Goal: Answer question/provide support: Answer question/provide support

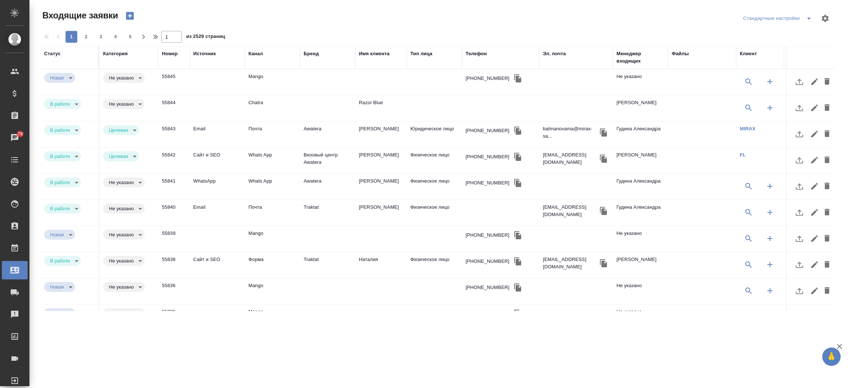
select select "RU"
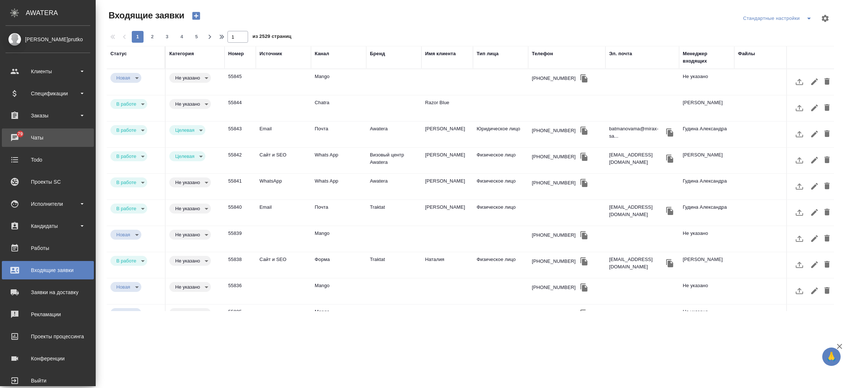
click at [17, 141] on div "Чаты" at bounding box center [48, 137] width 85 height 11
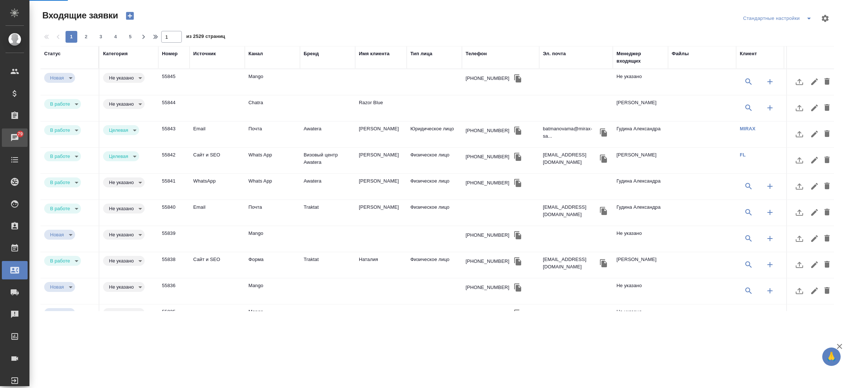
click at [15, 141] on div "Чаты" at bounding box center [5, 137] width 18 height 11
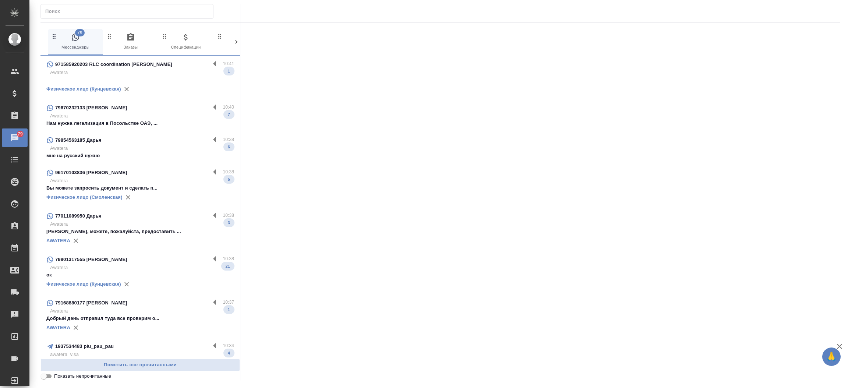
click at [61, 15] on input "text" at bounding box center [129, 11] width 168 height 10
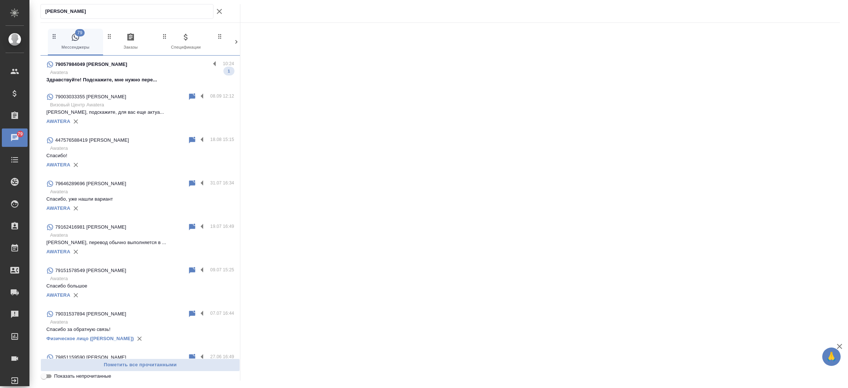
type input "Елизавета"
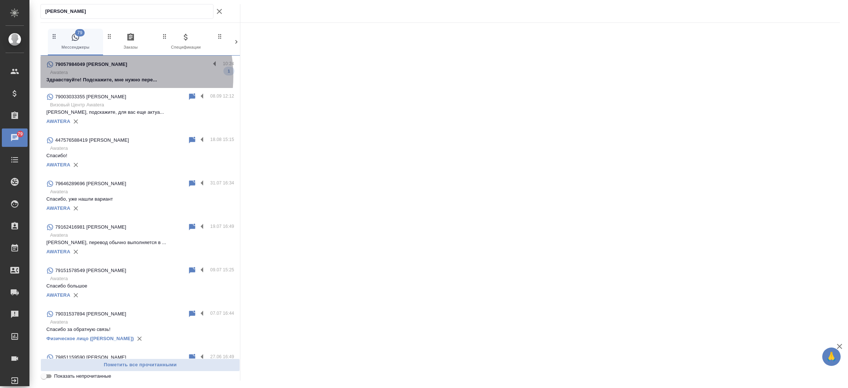
click at [99, 76] on p "Здравствуйте! Подскажите, мне нужно пере..." at bounding box center [140, 79] width 188 height 7
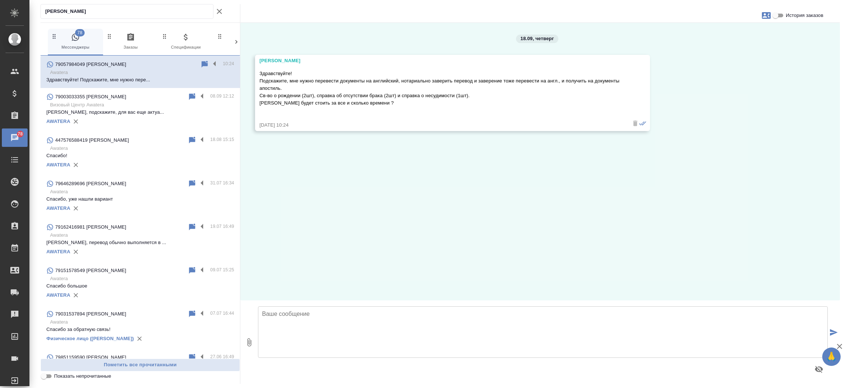
click at [350, 313] on textarea at bounding box center [543, 332] width 570 height 52
click at [398, 315] on textarea "Добрый день, Елизавета. Направьте пожалуйста документы для расчета стоимости и …" at bounding box center [543, 332] width 570 height 52
type textarea "Добрый день, Елизавета. Направьте пожалуйста сканы документов для расчета стоим…"
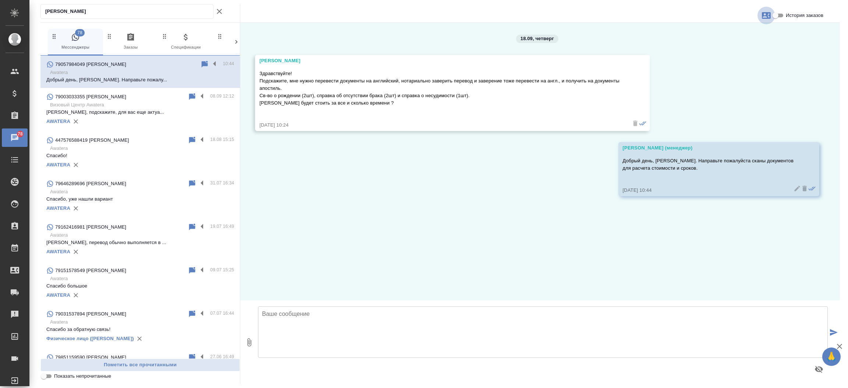
click at [764, 12] on icon "button" at bounding box center [766, 15] width 9 height 9
click at [739, 37] on span "Создать заявку" at bounding box center [734, 35] width 35 height 7
select select "RU"
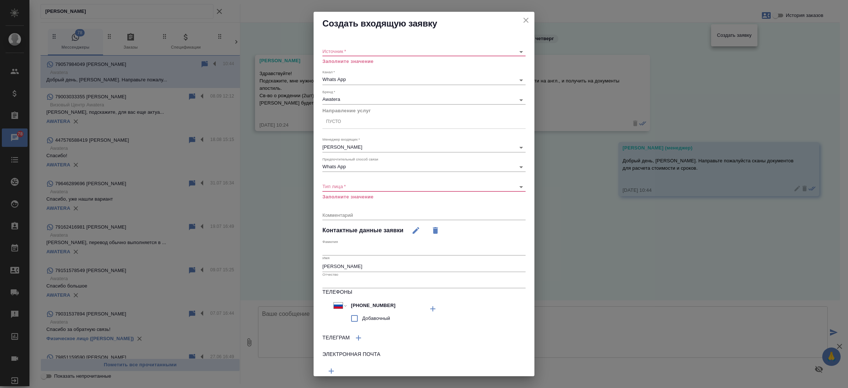
click at [416, 47] on div "​" at bounding box center [423, 51] width 203 height 9
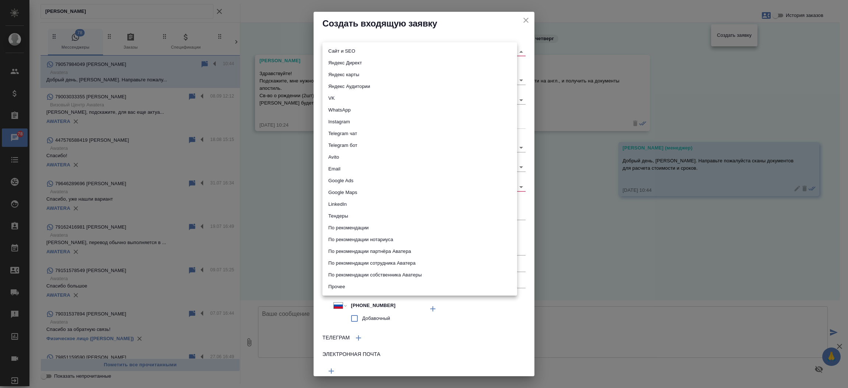
click at [407, 50] on body "🙏 .cls-1 fill:#fff; AWATERA Прутько Ирина i.prutko Клиенты Спецификации Заказы …" at bounding box center [424, 194] width 848 height 388
click at [407, 50] on li "Сайт и SEO" at bounding box center [419, 51] width 195 height 12
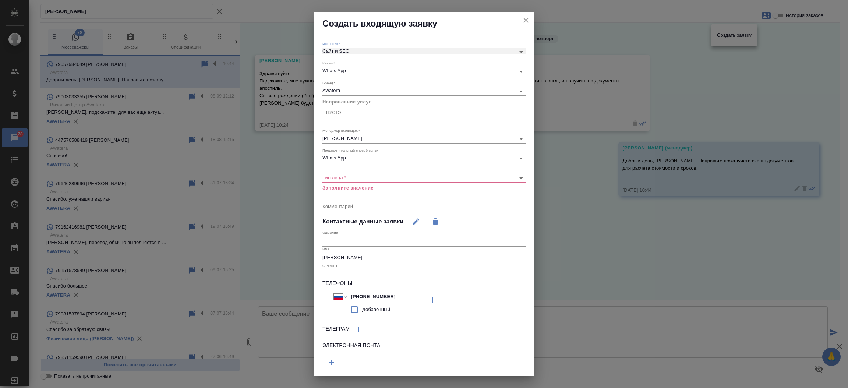
type input "seo"
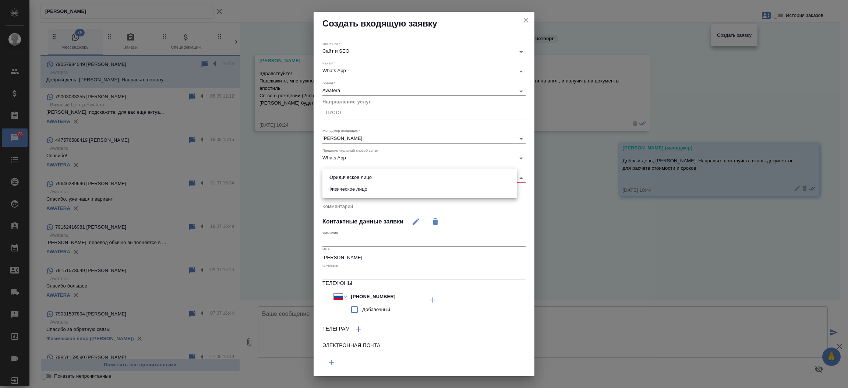
click at [353, 178] on body "🙏 .cls-1 fill:#fff; AWATERA Прутько Ирина i.prutko Клиенты Спецификации Заказы …" at bounding box center [424, 194] width 848 height 388
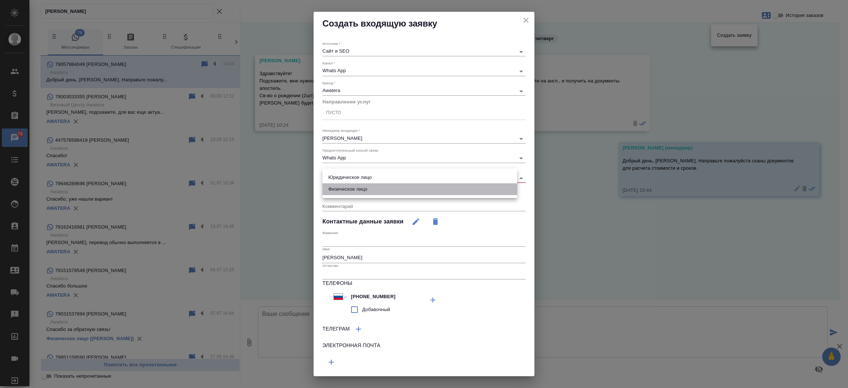
click at [361, 191] on li "Физическое лицо" at bounding box center [419, 189] width 195 height 12
type input "private"
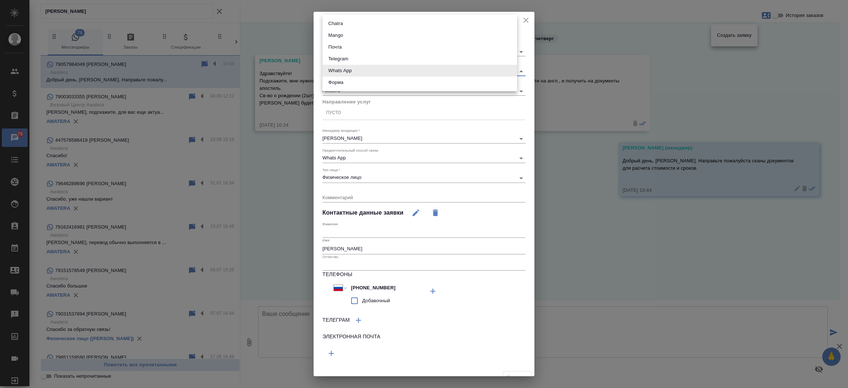
click at [355, 73] on body "🙏 .cls-1 fill:#fff; AWATERA Прутько Ирина i.prutko Клиенты Спецификации Заказы …" at bounding box center [424, 194] width 848 height 388
click at [338, 98] on div at bounding box center [424, 194] width 848 height 388
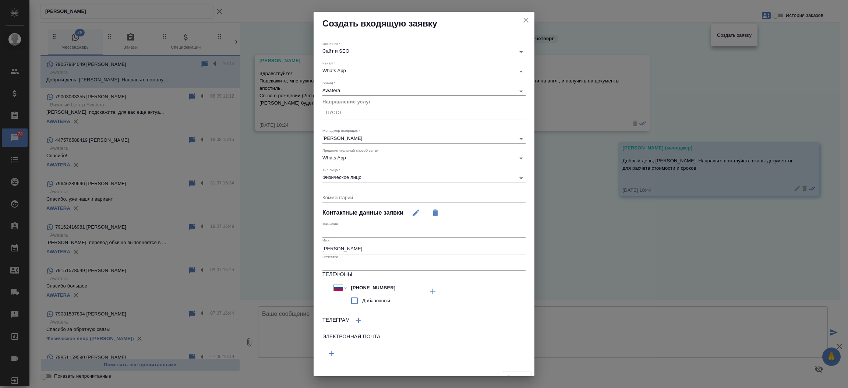
click at [338, 94] on div "Awatera awatera" at bounding box center [423, 90] width 203 height 9
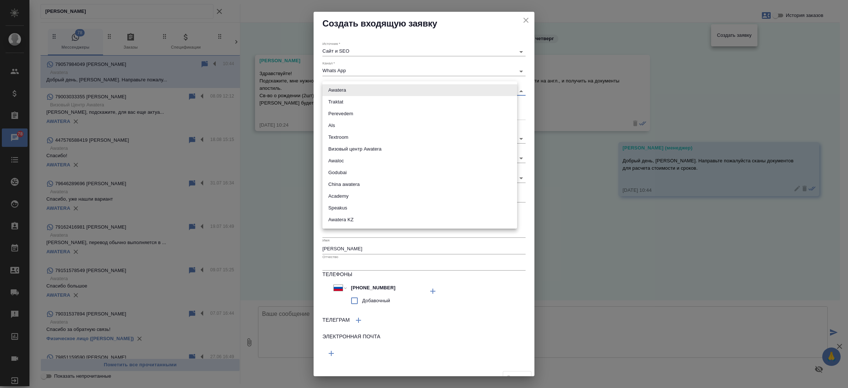
click at [338, 89] on body "🙏 .cls-1 fill:#fff; AWATERA Прутько Ирина i.prutko Клиенты Спецификации Заказы …" at bounding box center [424, 194] width 848 height 388
drag, startPoint x: 338, startPoint y: 89, endPoint x: 338, endPoint y: 98, distance: 8.8
click at [338, 98] on ul "Awatera Traktat Perevedem Als Textroom Визовый центр Awatera Awaloc Godubai Chi…" at bounding box center [419, 154] width 195 height 147
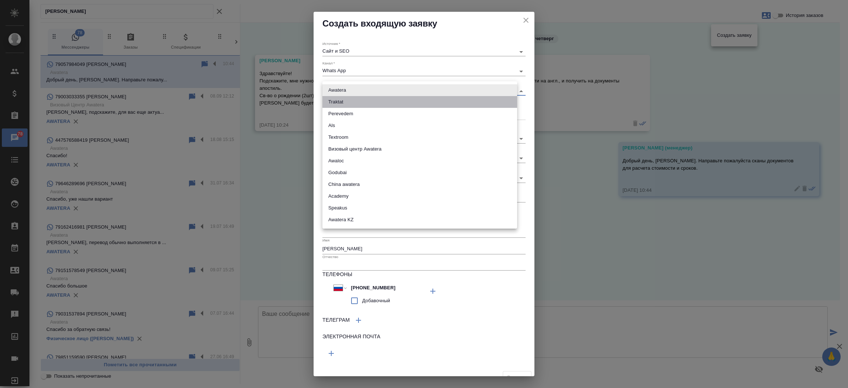
click at [338, 98] on li "Traktat" at bounding box center [419, 102] width 195 height 12
type input "traktat"
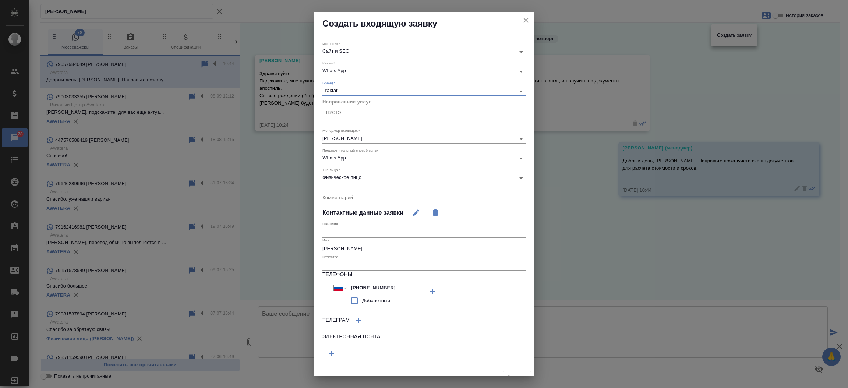
click at [339, 118] on div "Пусто" at bounding box center [423, 112] width 203 height 11
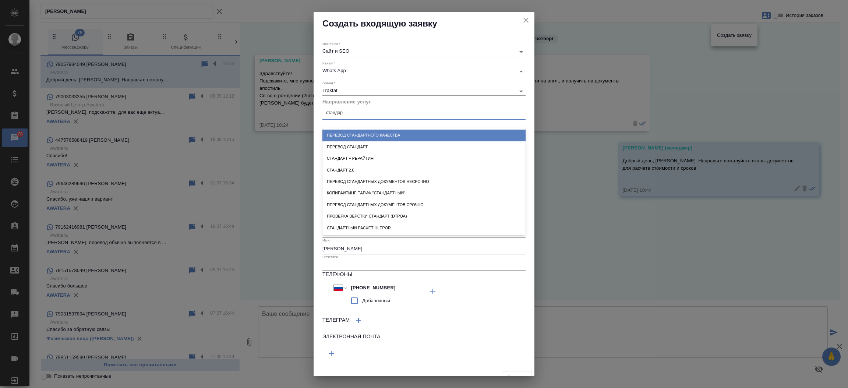
type input "стандарт"
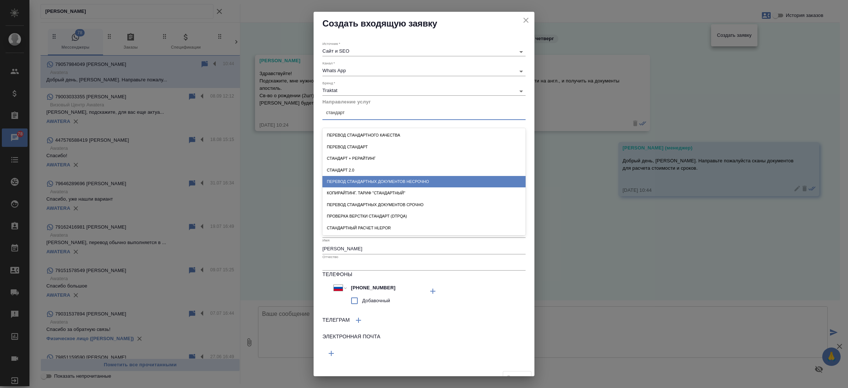
click at [346, 181] on div "Перевод стандартных документов несрочно" at bounding box center [423, 181] width 203 height 11
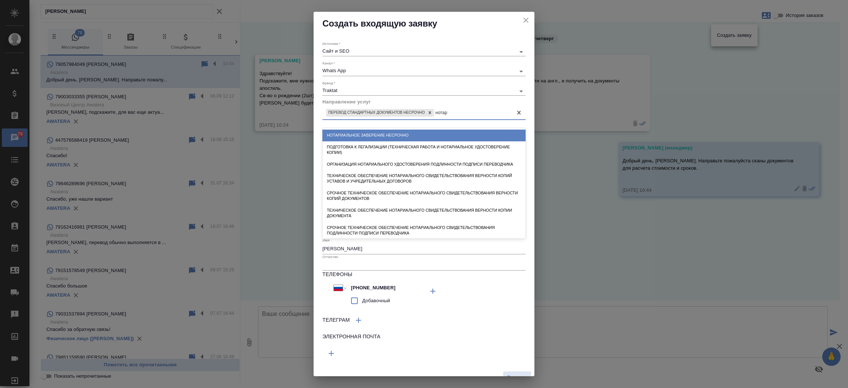
type input "нотари"
click at [369, 138] on div "Нотариальное заверение несрочно" at bounding box center [423, 135] width 203 height 11
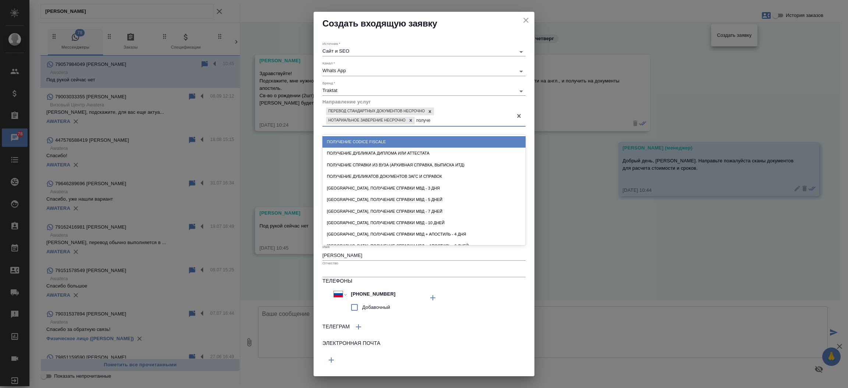
type input "получен"
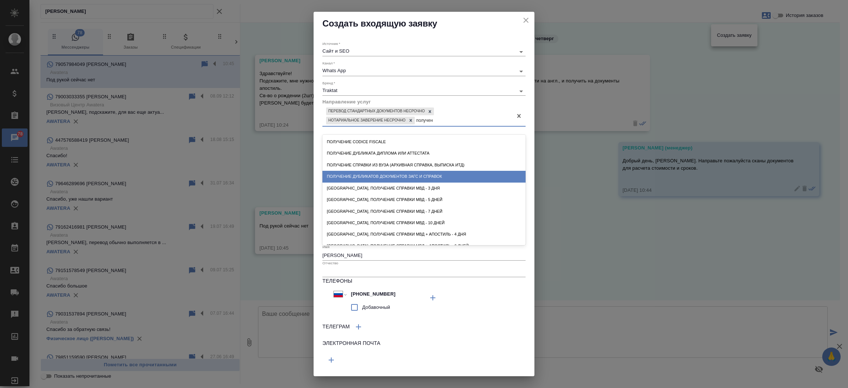
click at [366, 175] on div "Получение дубликатов документов ЗАГС и справок" at bounding box center [423, 176] width 203 height 11
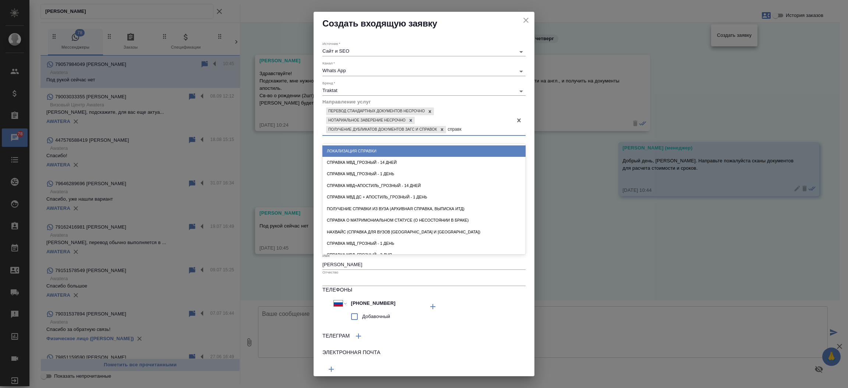
type input "справка"
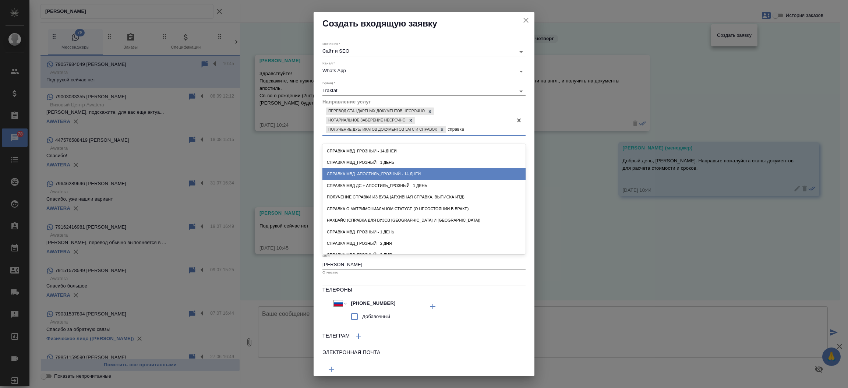
click at [374, 171] on div "Справка МВД+апостиль_Грозный - 14 дней" at bounding box center [423, 173] width 203 height 11
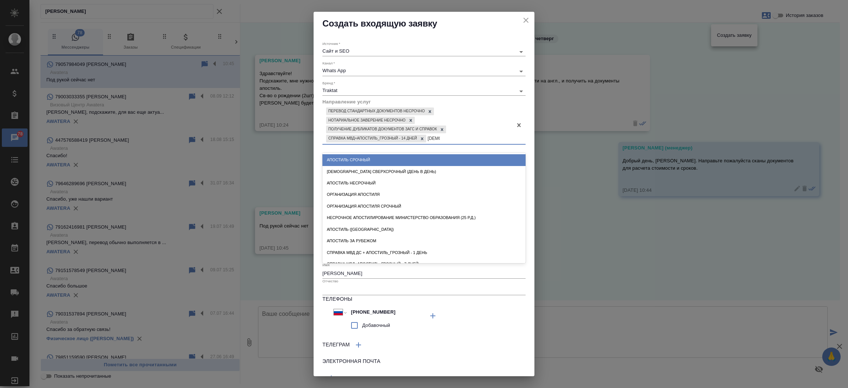
type input "апости"
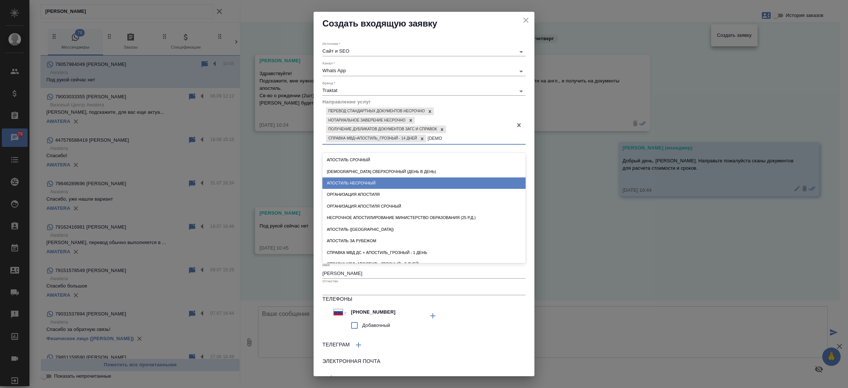
click at [371, 177] on div "Апостиль несрочный" at bounding box center [423, 182] width 203 height 11
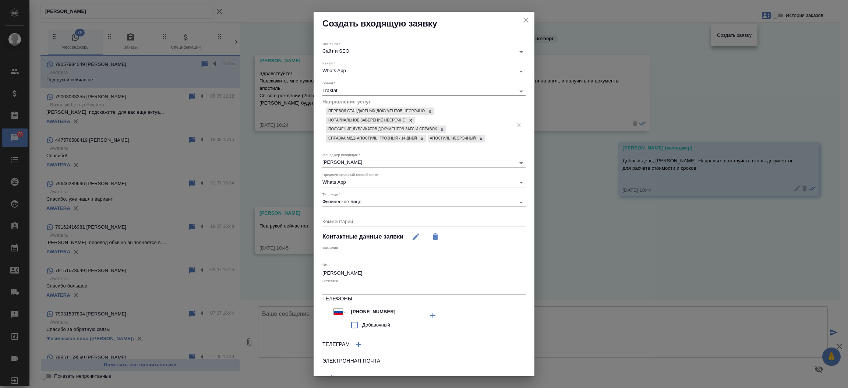
scroll to position [34, 0]
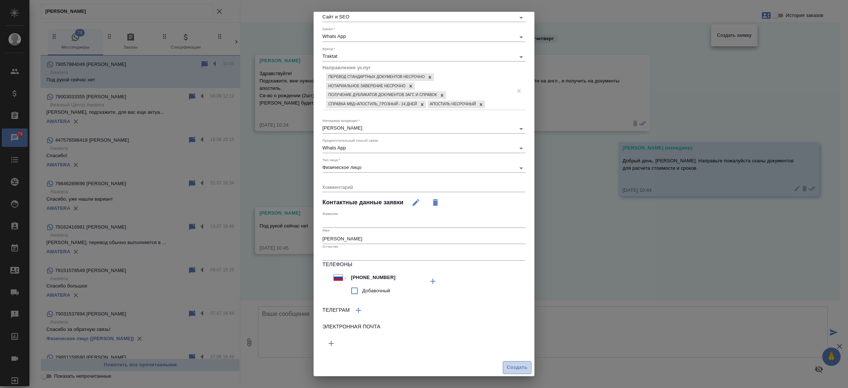
click at [507, 363] on span "Создать" at bounding box center [517, 367] width 21 height 8
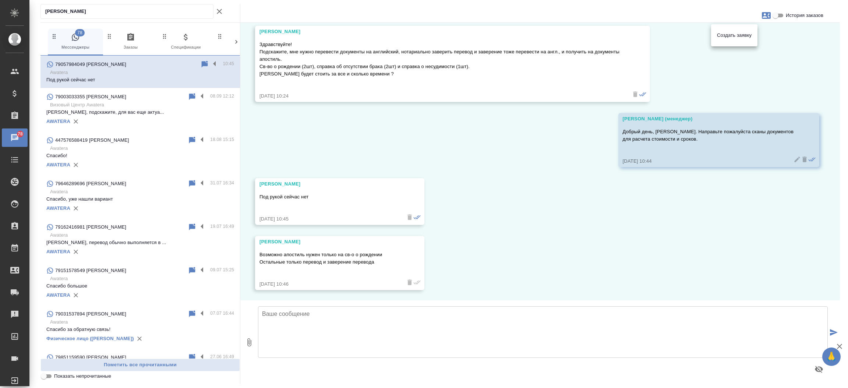
scroll to position [29, 0]
click at [343, 310] on div at bounding box center [424, 194] width 848 height 388
click at [343, 310] on textarea at bounding box center [543, 332] width 570 height 52
type textarea "Какие документы необходимо перевести?"
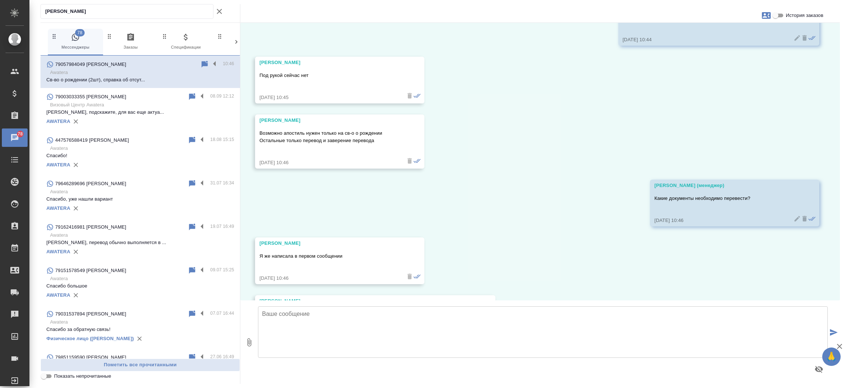
scroll to position [202, 0]
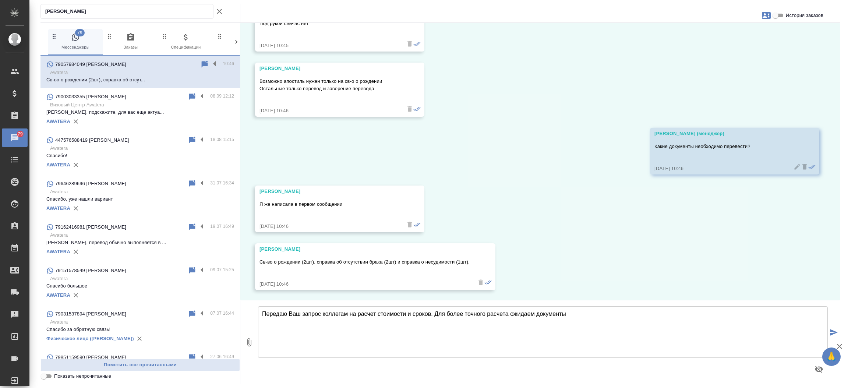
type textarea "Передаю Ваш запрос коллегам на расчет стоимости и сроков. Для более точного рас…"
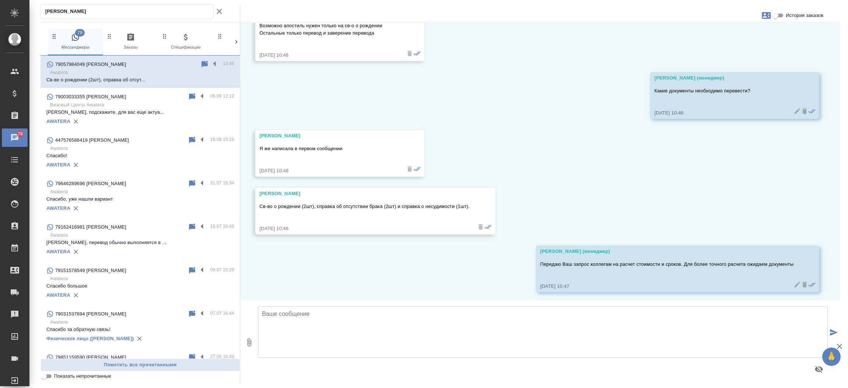
scroll to position [260, 0]
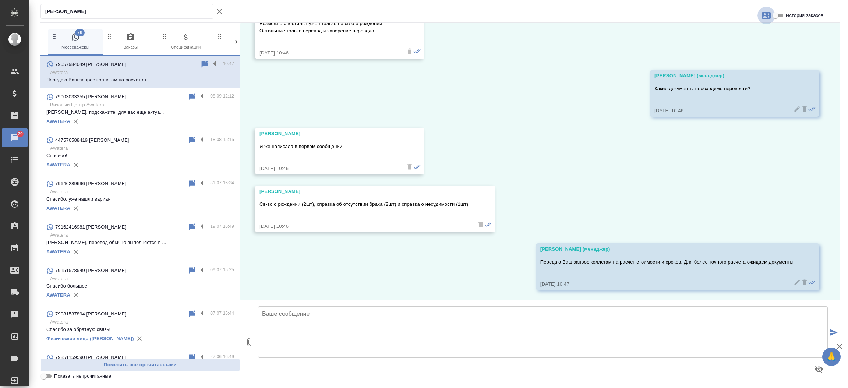
click at [765, 17] on icon "button" at bounding box center [766, 15] width 9 height 9
drag, startPoint x: 837, startPoint y: 174, endPoint x: 802, endPoint y: 165, distance: 36.2
click at [802, 165] on div at bounding box center [424, 194] width 848 height 388
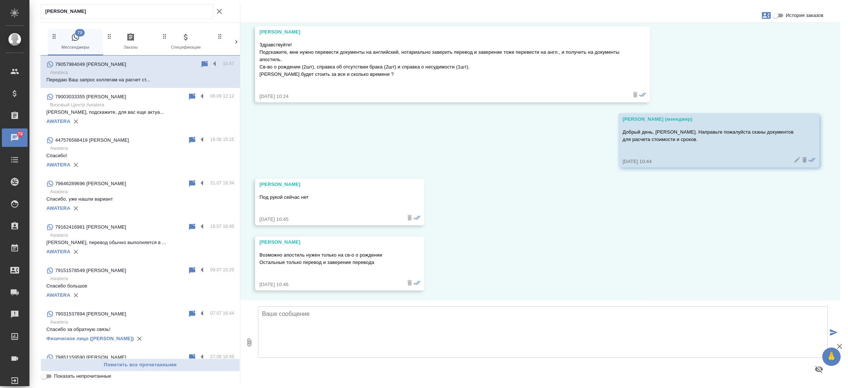
scroll to position [17, 0]
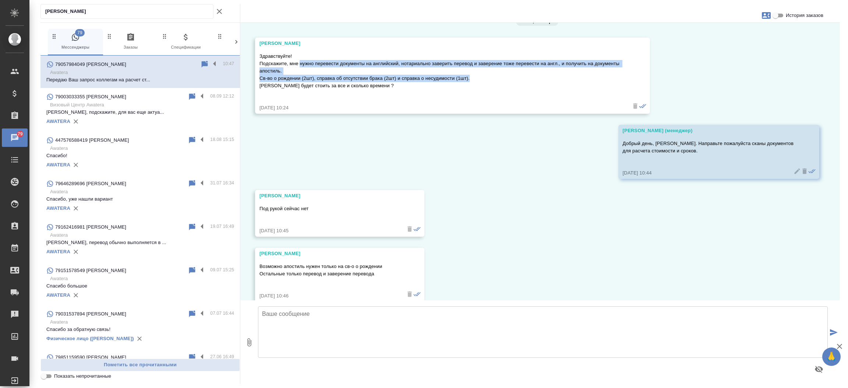
drag, startPoint x: 300, startPoint y: 63, endPoint x: 473, endPoint y: 77, distance: 173.6
click at [473, 77] on p "Здравствуйте! Подскажите, мне нужно перевести документы на английский, нотариал…" at bounding box center [441, 71] width 365 height 37
copy p "нужно перевести документы на английский, нотариально заверить перевод и заверен…"
click at [220, 13] on icon "button" at bounding box center [219, 11] width 9 height 9
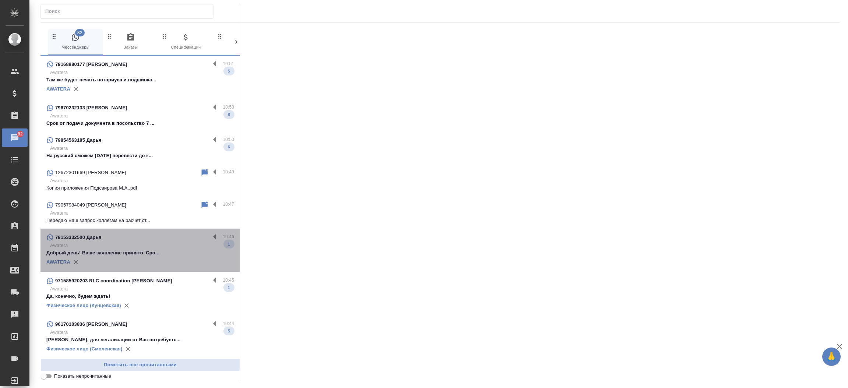
click at [149, 247] on p "Awatera" at bounding box center [142, 245] width 184 height 7
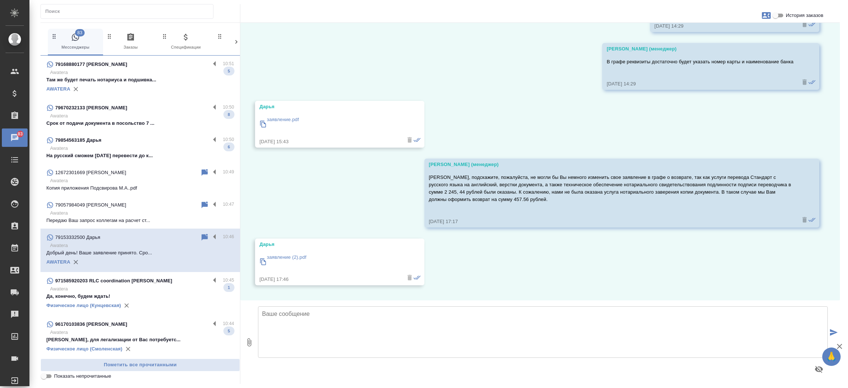
scroll to position [2508, 0]
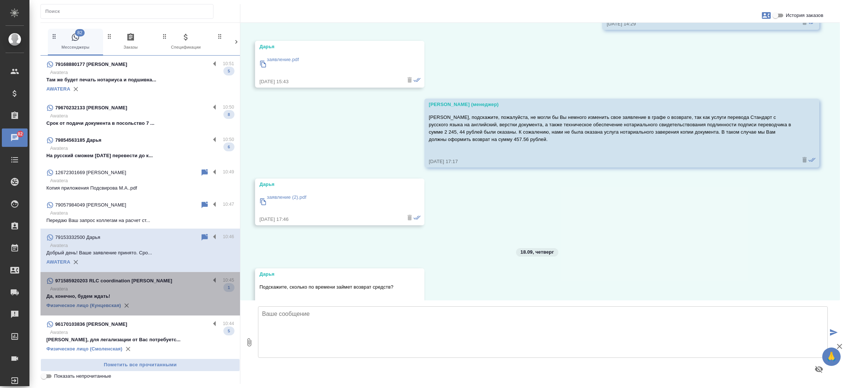
click at [170, 294] on p "Да, конечно, будем ждать!" at bounding box center [140, 296] width 188 height 7
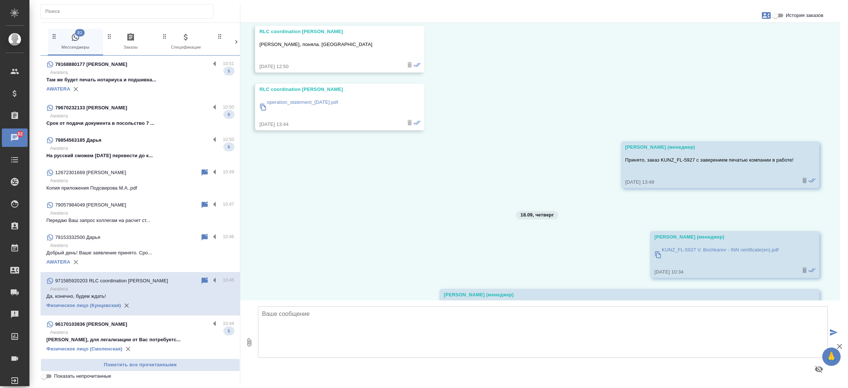
scroll to position [9822, 0]
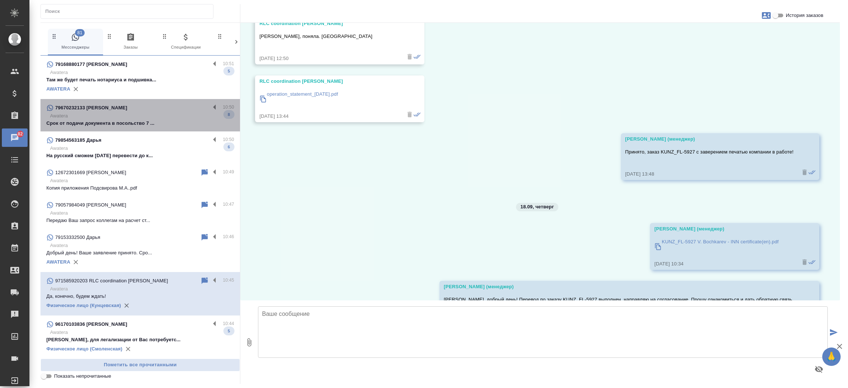
click at [164, 130] on div "79670232133 Vladimir 10:50 Awatera Срок от подачи документа в посольство 7 ... 8" at bounding box center [139, 115] width 199 height 32
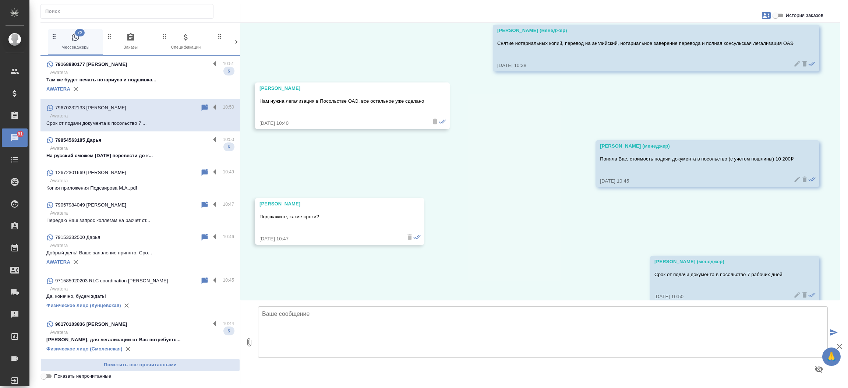
scroll to position [667, 0]
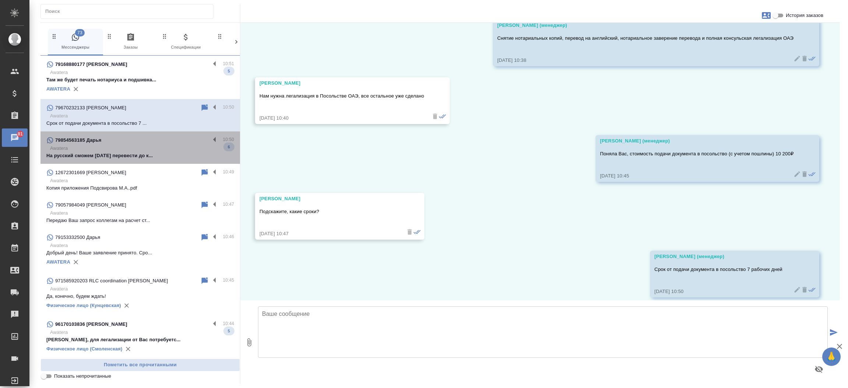
click at [160, 157] on p "На русский сможем сегодня перевести до к..." at bounding box center [140, 155] width 188 height 7
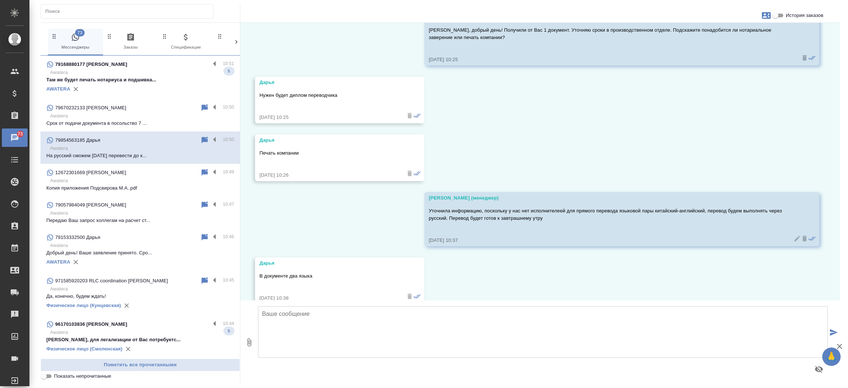
scroll to position [12101, 0]
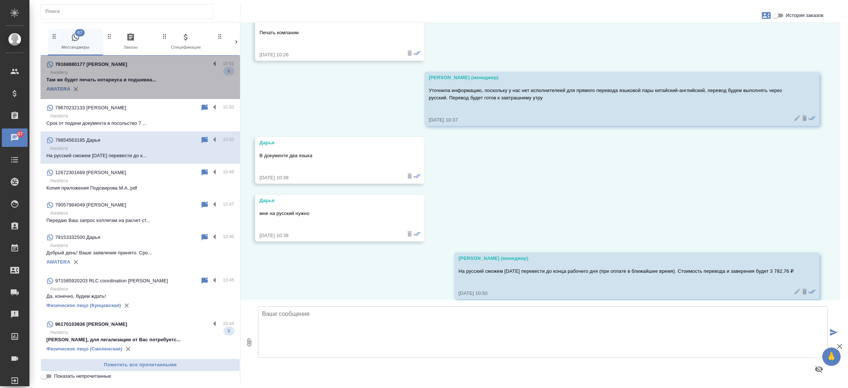
click at [169, 74] on p "Awatera" at bounding box center [142, 72] width 184 height 7
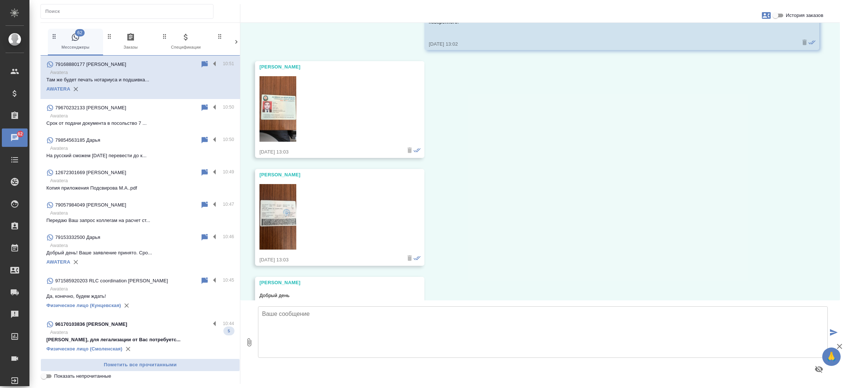
scroll to position [0, 0]
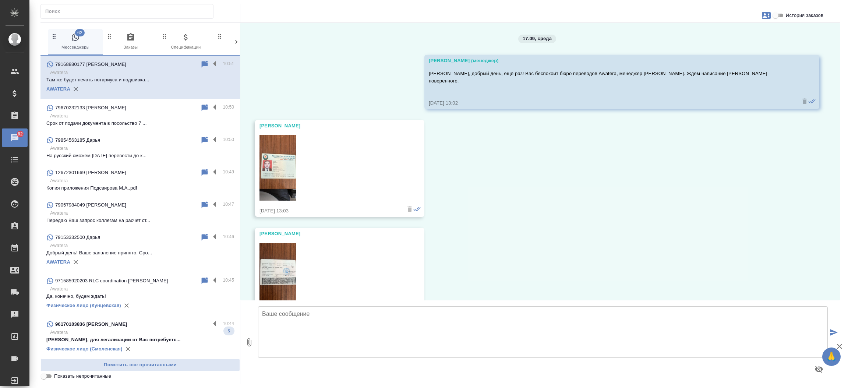
click at [778, 15] on input "История заказов" at bounding box center [775, 15] width 27 height 9
checkbox input "true"
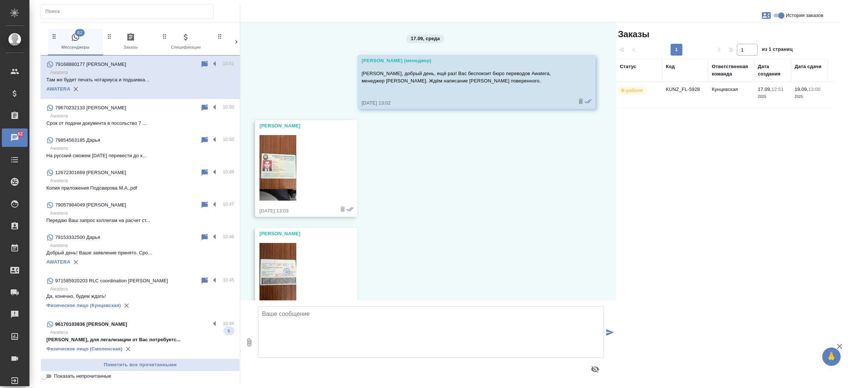
click at [696, 88] on td "KUNZ_FL-5928" at bounding box center [685, 95] width 46 height 26
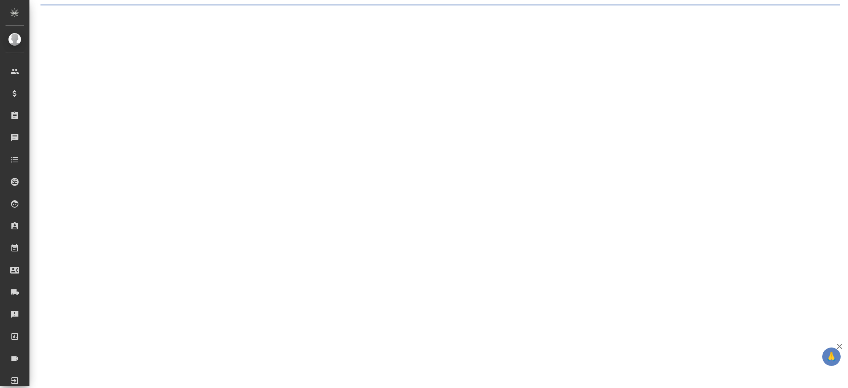
select select "RU"
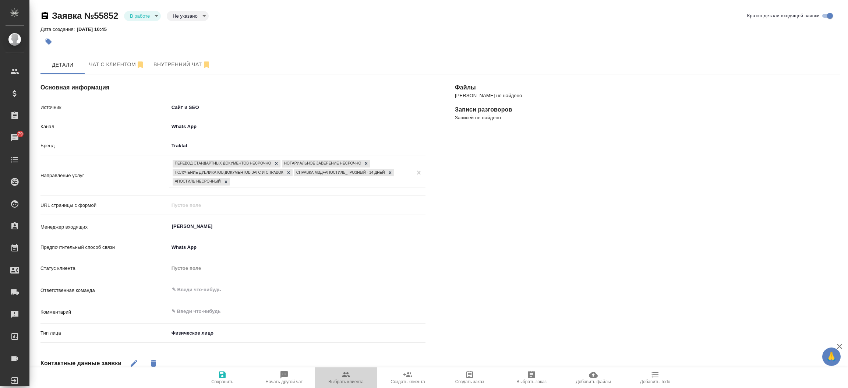
click at [352, 382] on span "Выбрать клиента" at bounding box center [345, 381] width 35 height 5
type textarea "x"
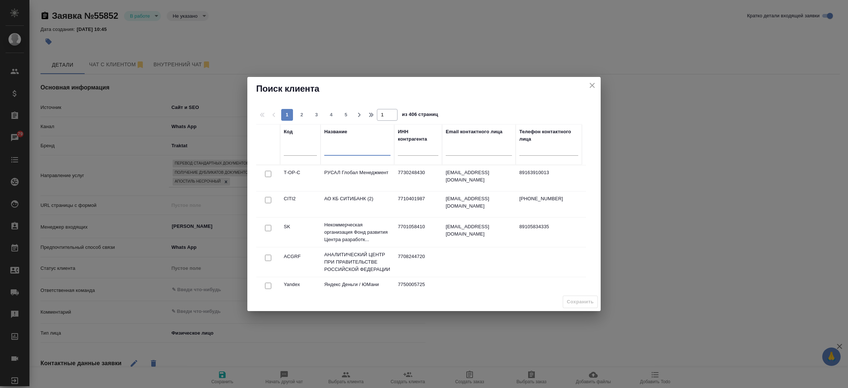
click at [368, 151] on input "text" at bounding box center [357, 150] width 66 height 9
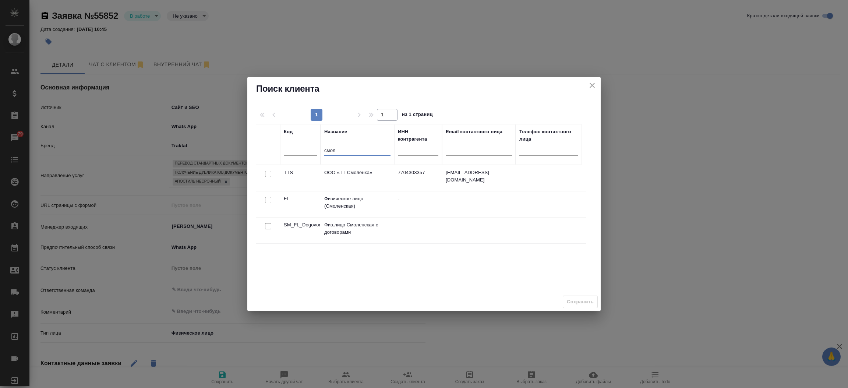
type input "смол"
click at [268, 201] on input "checkbox" at bounding box center [268, 200] width 6 height 6
checkbox input "true"
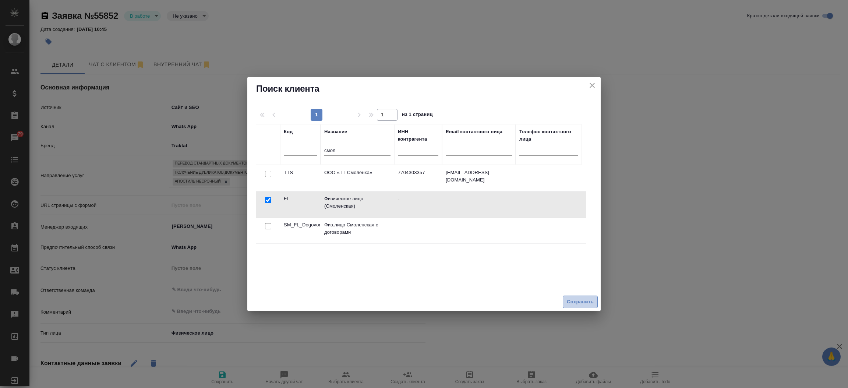
click at [568, 296] on button "Сохранить" at bounding box center [580, 302] width 35 height 13
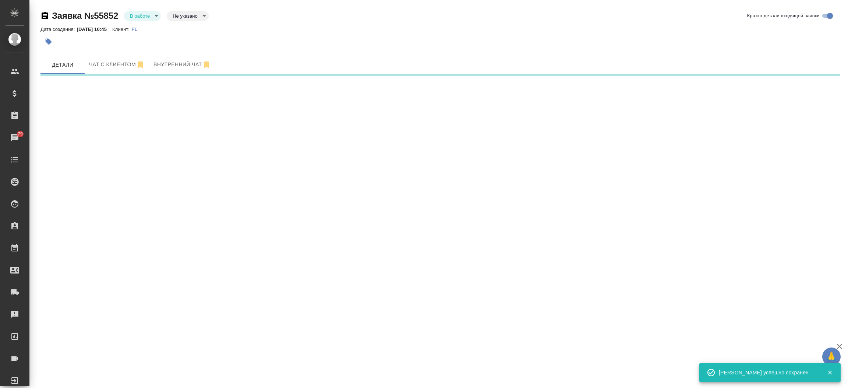
select select "RU"
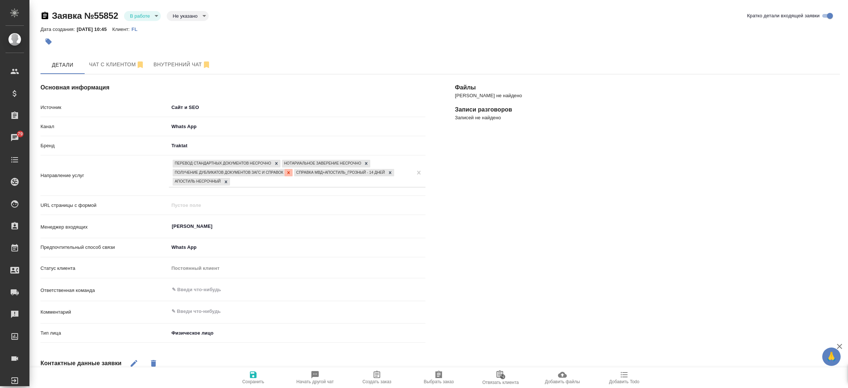
click at [290, 170] on icon at bounding box center [288, 172] width 5 height 5
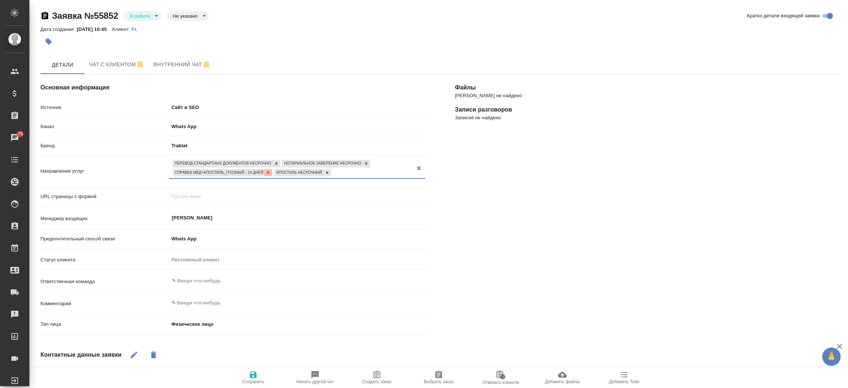
click at [269, 172] on icon at bounding box center [268, 172] width 3 height 3
type textarea "x"
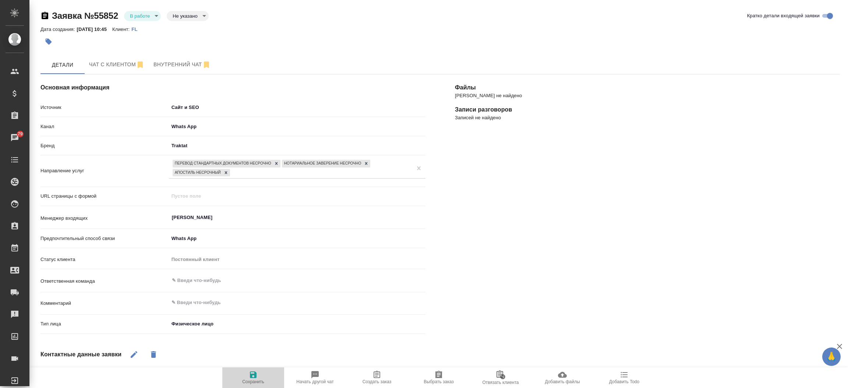
click at [244, 375] on span "Сохранить" at bounding box center [253, 377] width 53 height 14
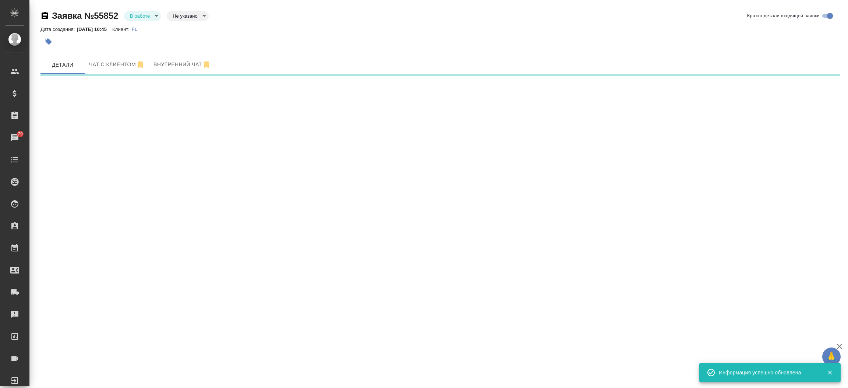
select select "RU"
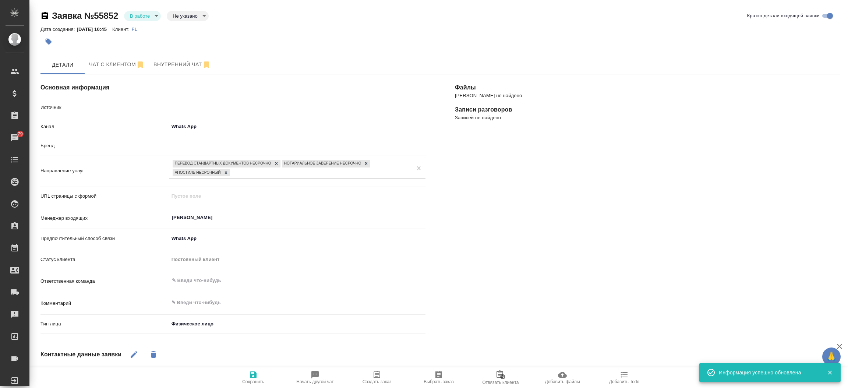
click at [381, 366] on div "Основная информация Источник ​ seo Канал Whats App 66ac940615179ecd4145cc10 Бре…" at bounding box center [233, 288] width 414 height 456
click at [374, 377] on icon "button" at bounding box center [377, 374] width 7 height 7
type textarea "x"
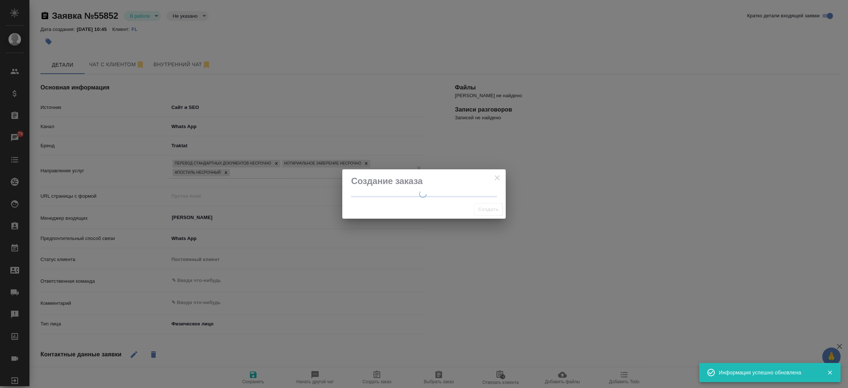
click at [374, 377] on div "Создание заказа Создать" at bounding box center [424, 194] width 848 height 388
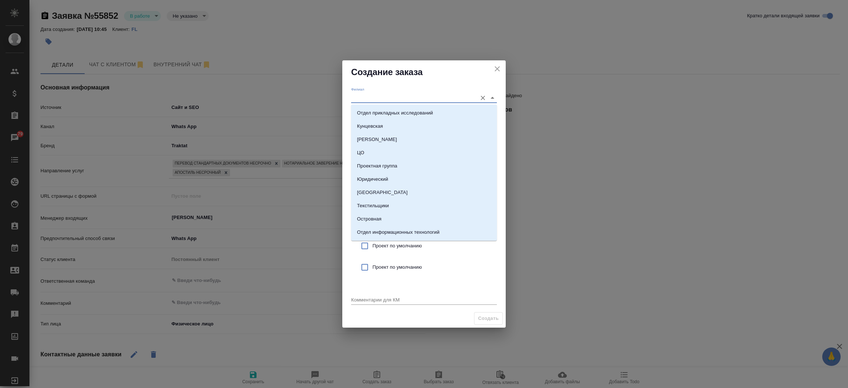
click at [379, 93] on input "Филиал" at bounding box center [412, 98] width 122 height 10
type input "м"
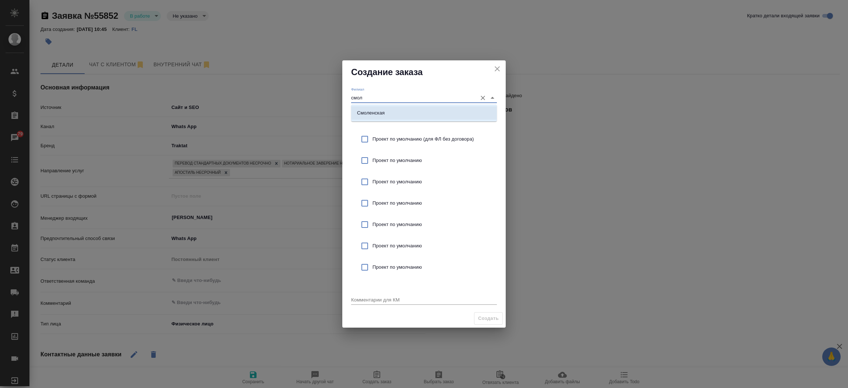
click at [381, 119] on li "Смоленская" at bounding box center [424, 112] width 146 height 13
type input "Смоленская"
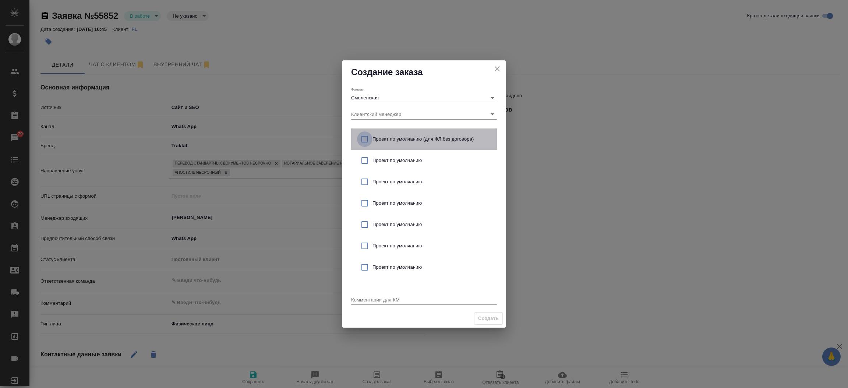
click at [366, 140] on input "checkbox" at bounding box center [364, 138] width 15 height 15
checkbox input "true"
click at [359, 298] on textarea at bounding box center [424, 300] width 146 height 6
type textarea "от КВ:"
type textarea "x"
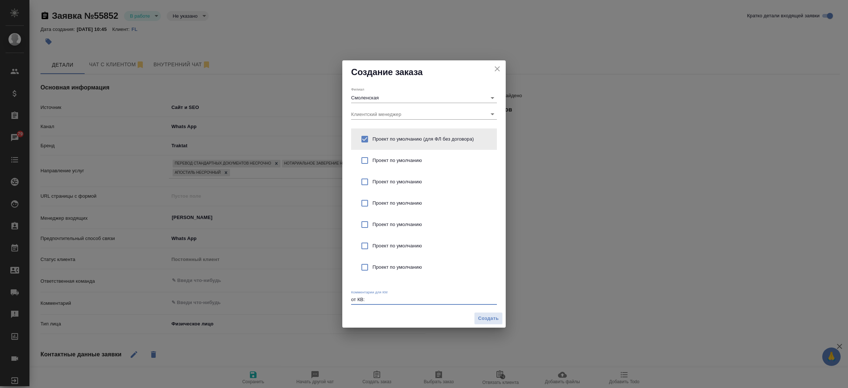
paste textarea "нужно перевести документы на английский, нотариально заверить перевод и заверен…"
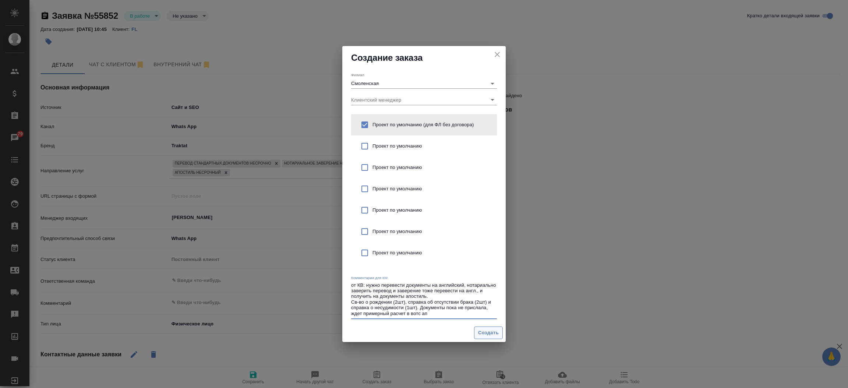
type textarea "от КВ: нужно перевести документы на английский, нотариально заверить перевод и …"
click at [487, 329] on span "Создать" at bounding box center [488, 333] width 21 height 8
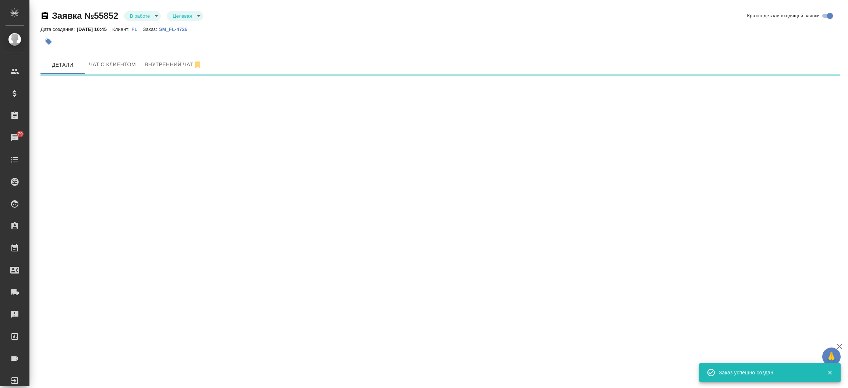
select select "RU"
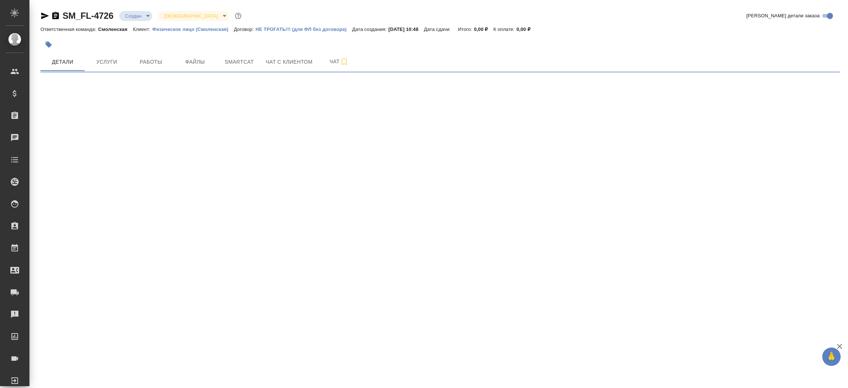
click at [45, 12] on icon "button" at bounding box center [44, 15] width 9 height 9
select select "RU"
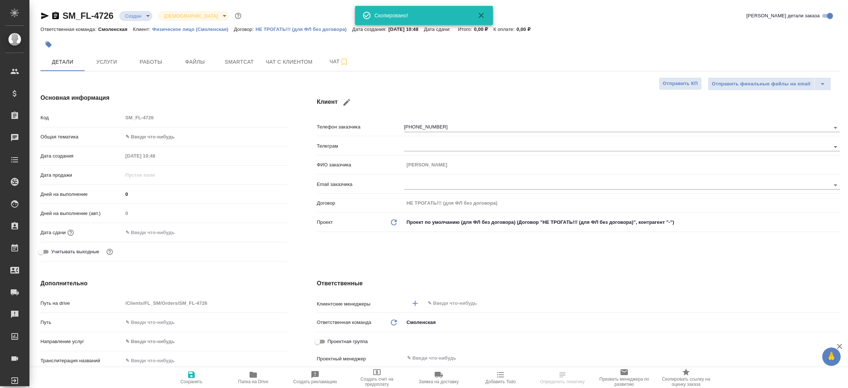
type textarea "x"
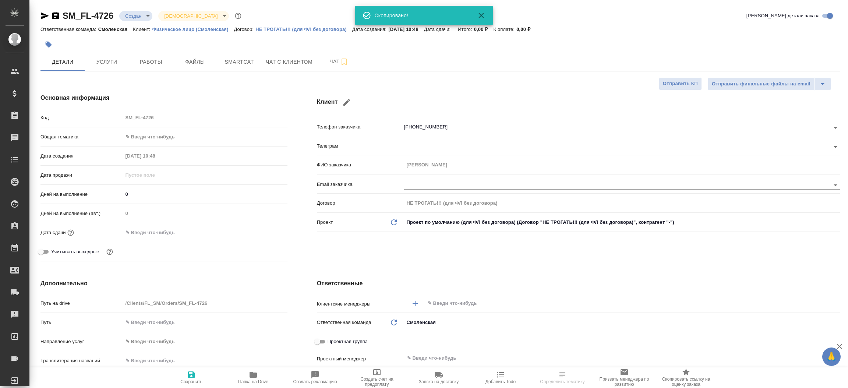
type textarea "x"
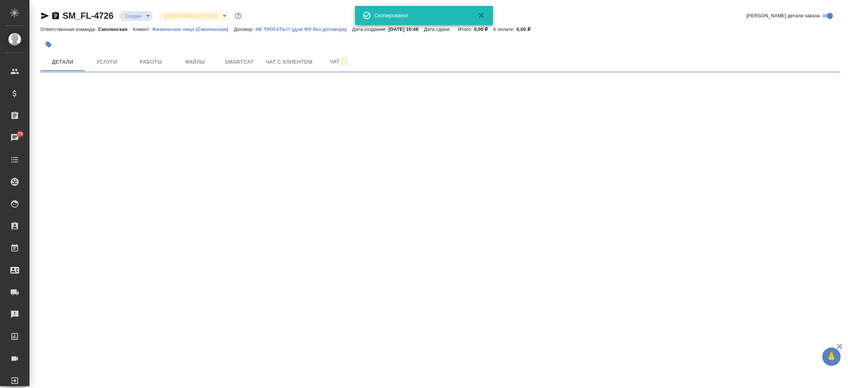
select select "RU"
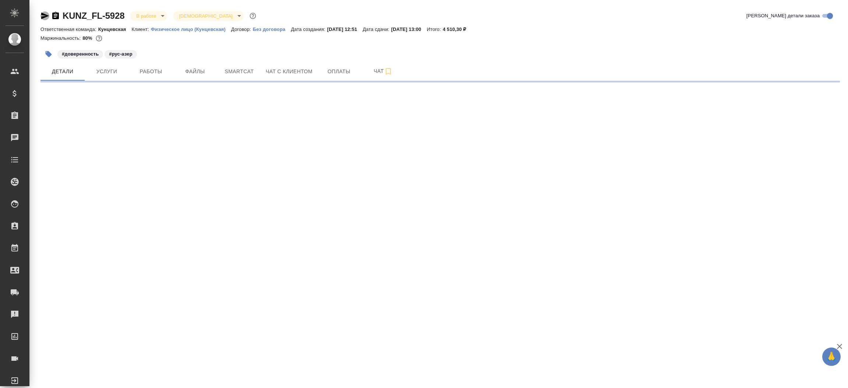
click at [43, 12] on icon "button" at bounding box center [44, 15] width 9 height 9
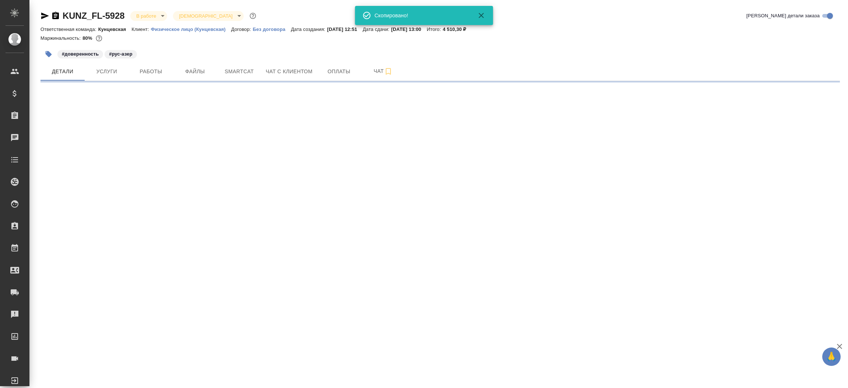
select select "RU"
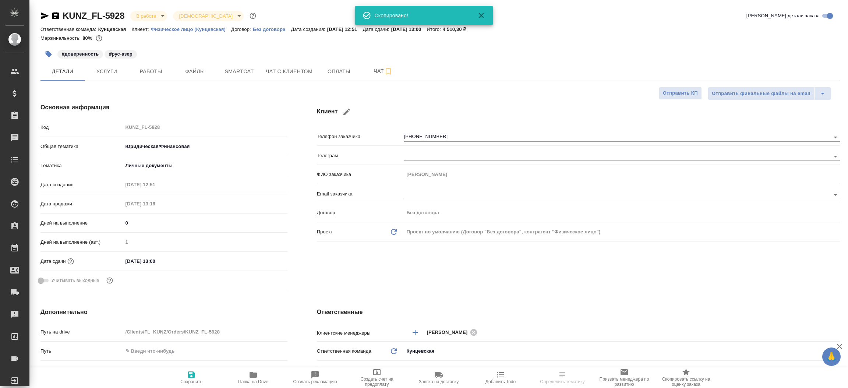
type textarea "x"
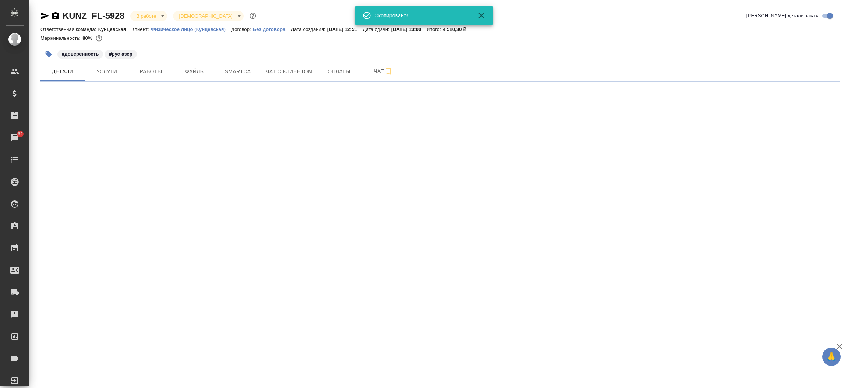
select select "RU"
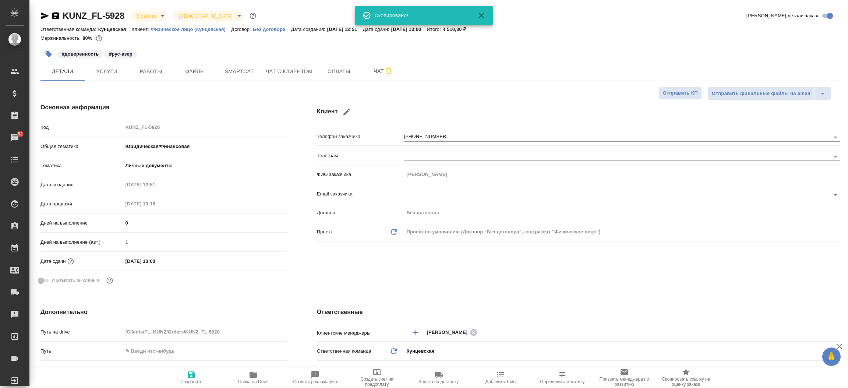
type textarea "x"
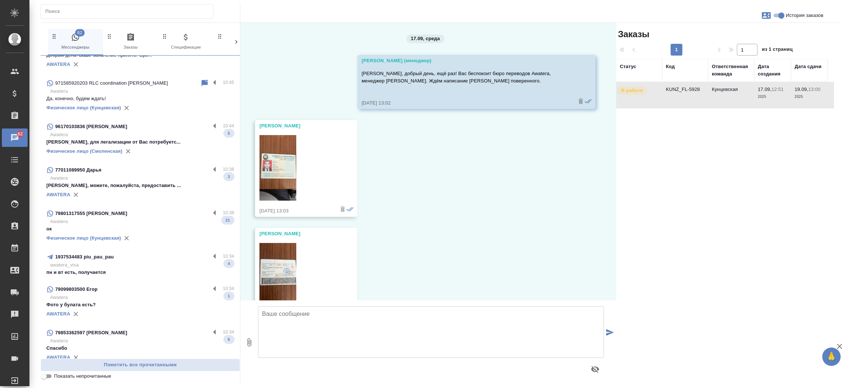
scroll to position [188, 0]
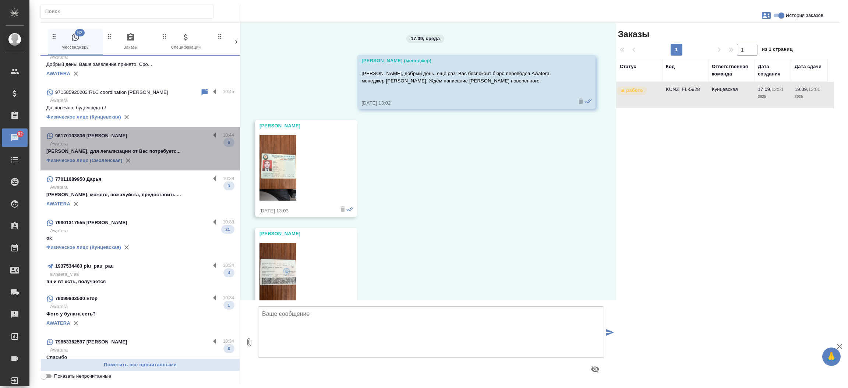
click at [162, 152] on p "Жанна, для легализации от Вас потребуетс..." at bounding box center [140, 151] width 188 height 7
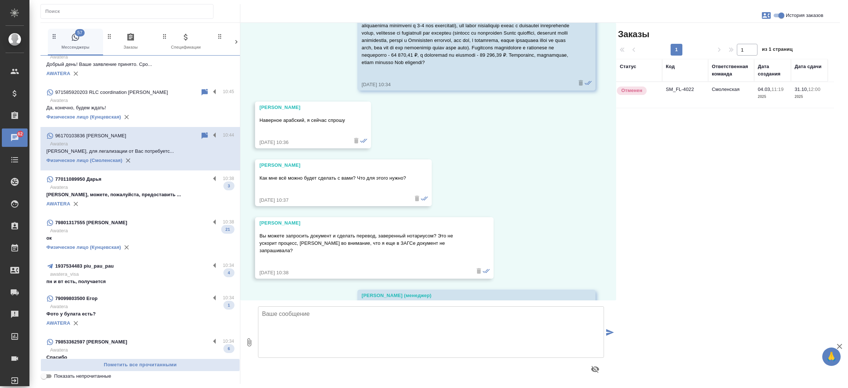
scroll to position [1384, 0]
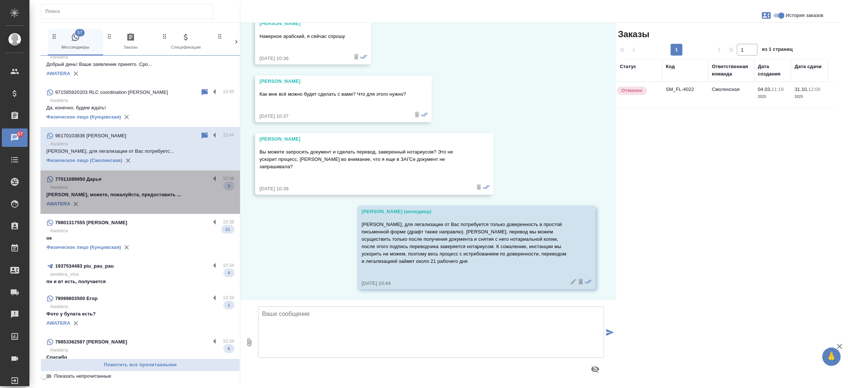
click at [147, 193] on p "Дарья, можете, пожалуйста, предоставить ..." at bounding box center [140, 194] width 188 height 7
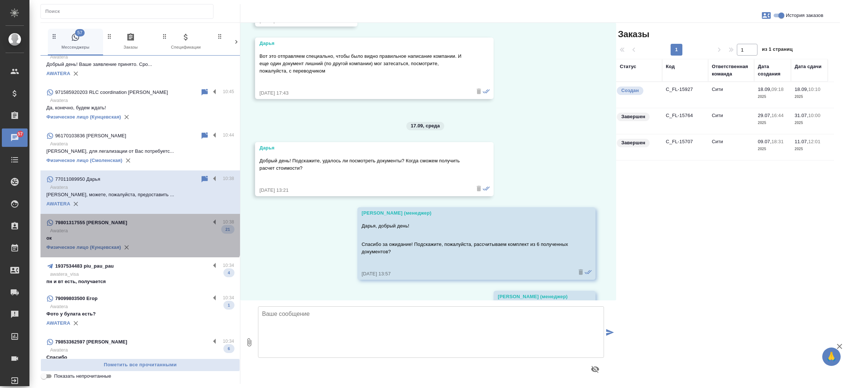
scroll to position [5542, 0]
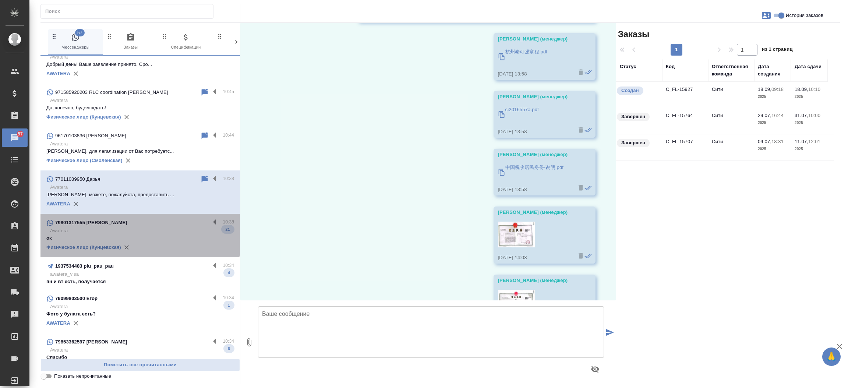
click at [140, 222] on div "79801317555 [PERSON_NAME]" at bounding box center [128, 222] width 164 height 9
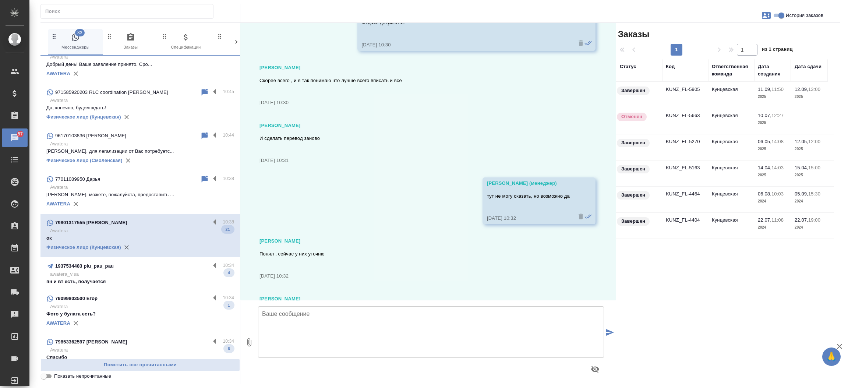
scroll to position [7278, 0]
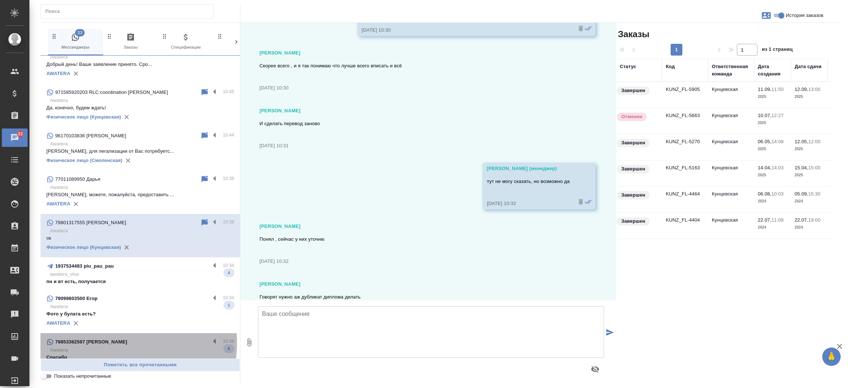
click at [117, 342] on div "79853362597 [PERSON_NAME]" at bounding box center [128, 342] width 164 height 9
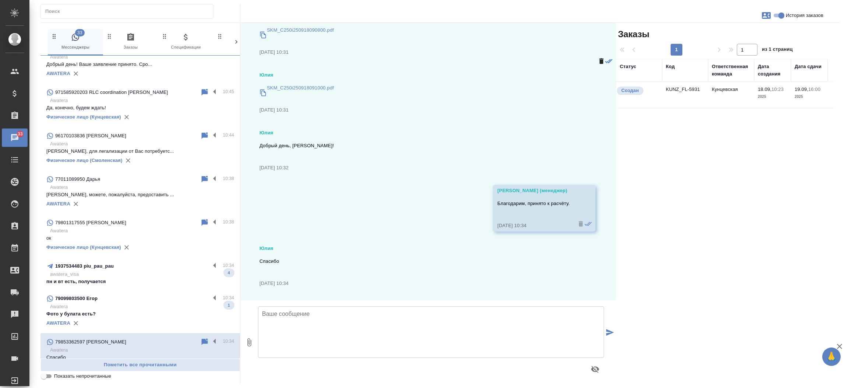
scroll to position [231, 0]
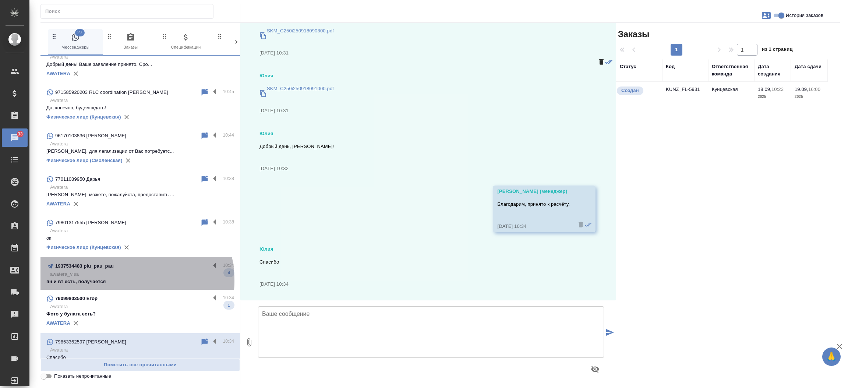
click at [120, 280] on p "пн и вт есть, получается" at bounding box center [140, 281] width 188 height 7
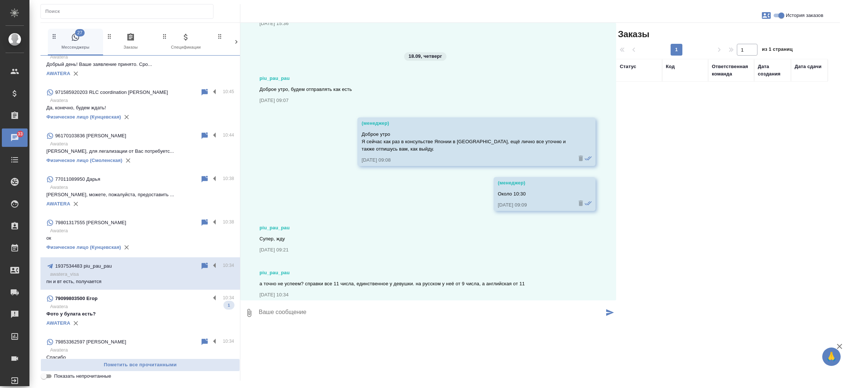
scroll to position [678, 0]
drag, startPoint x: 291, startPoint y: 220, endPoint x: 246, endPoint y: 217, distance: 45.4
click at [246, 217] on div "17.09, среда (менеджер) Аленксандр, добрый день! Это Екатерина, общались с вами…" at bounding box center [428, 162] width 376 height 278
copy div "piu_pau_pau"
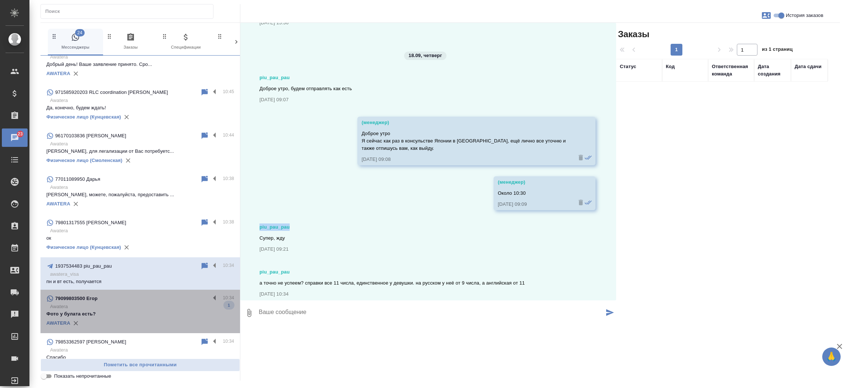
click at [142, 311] on p "Фото у булата есть?" at bounding box center [140, 313] width 188 height 7
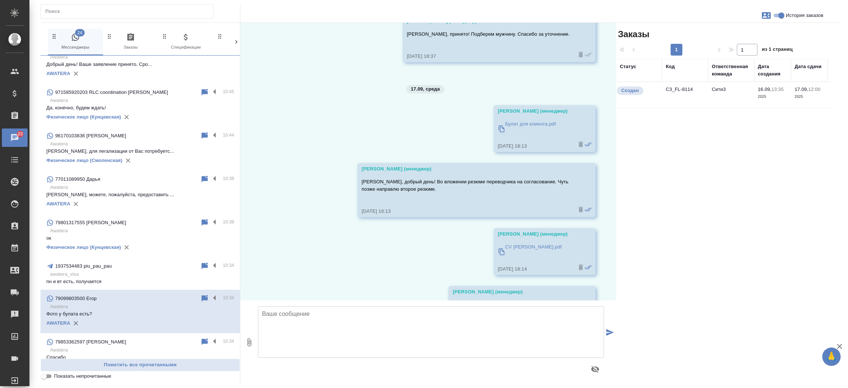
scroll to position [1115, 0]
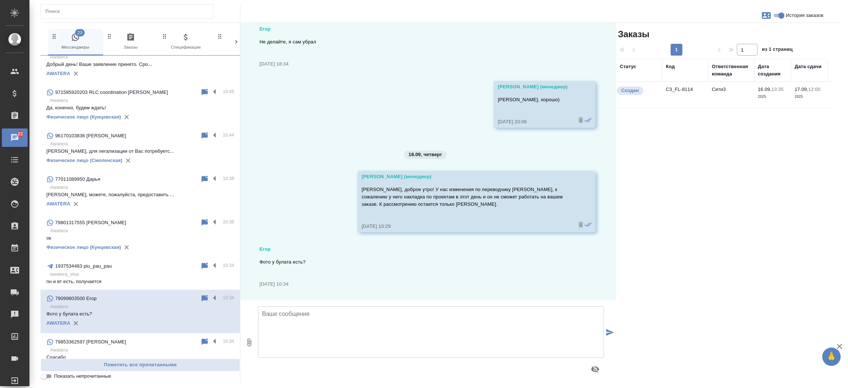
click at [678, 91] on td "C3_FL-8114" at bounding box center [685, 95] width 46 height 26
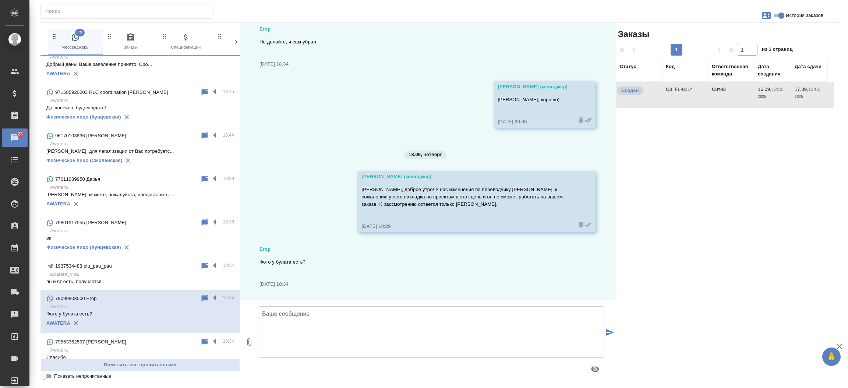
click at [678, 91] on td "C3_FL-8114" at bounding box center [685, 95] width 46 height 26
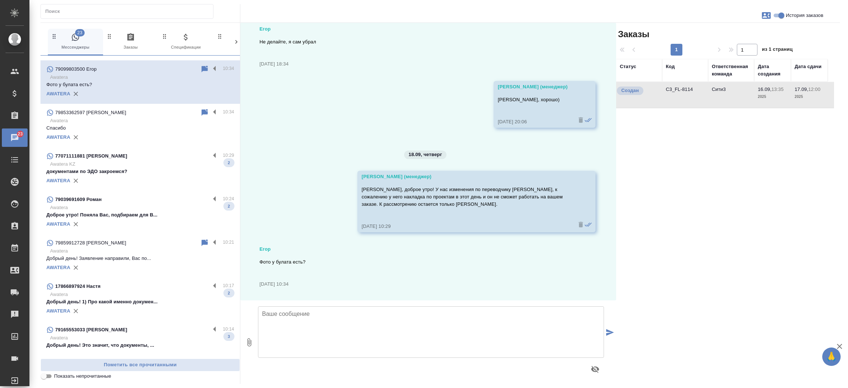
scroll to position [439, 0]
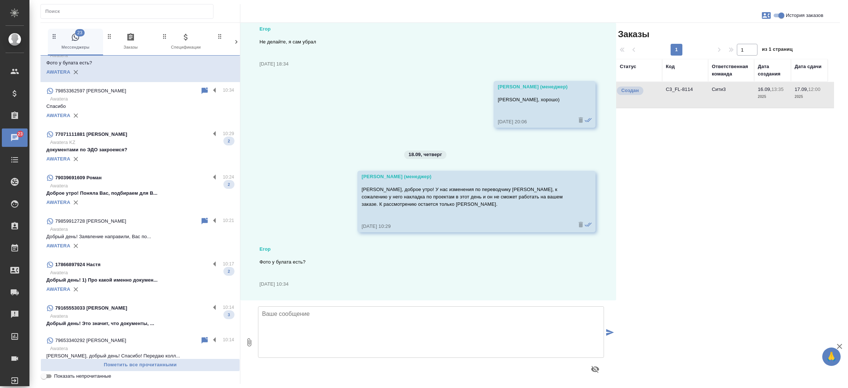
click at [135, 144] on p "Awatera KZ" at bounding box center [142, 142] width 184 height 7
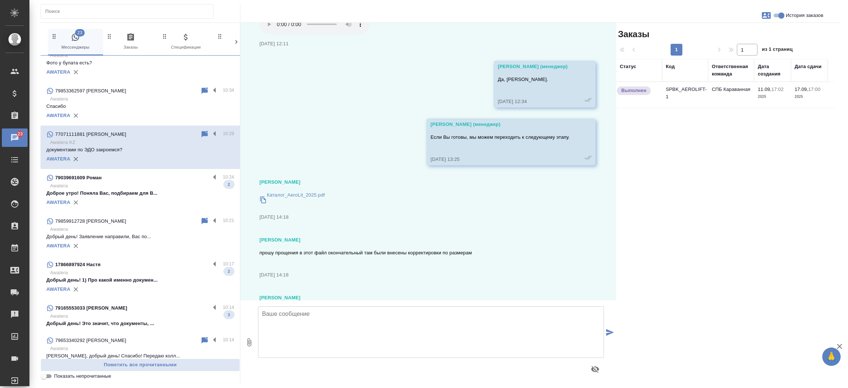
scroll to position [4837, 0]
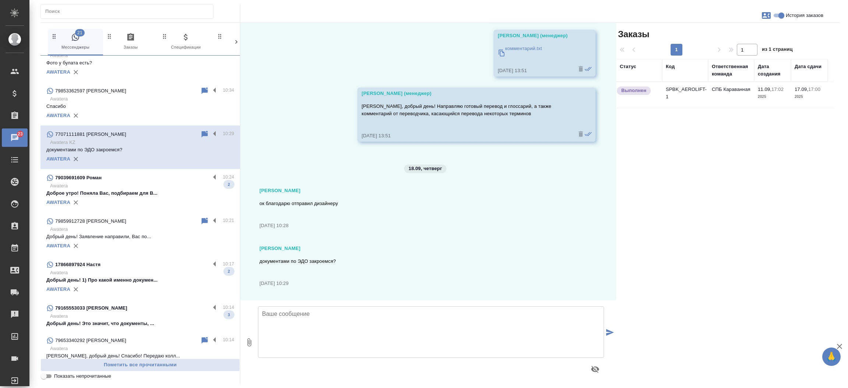
click at [674, 89] on td "SPBK_AEROLIFT-1" at bounding box center [685, 95] width 46 height 26
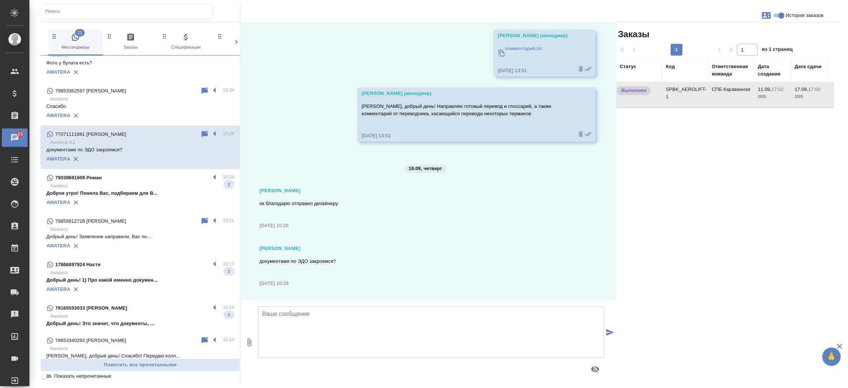
click at [674, 89] on td "SPBK_AEROLIFT-1" at bounding box center [685, 95] width 46 height 26
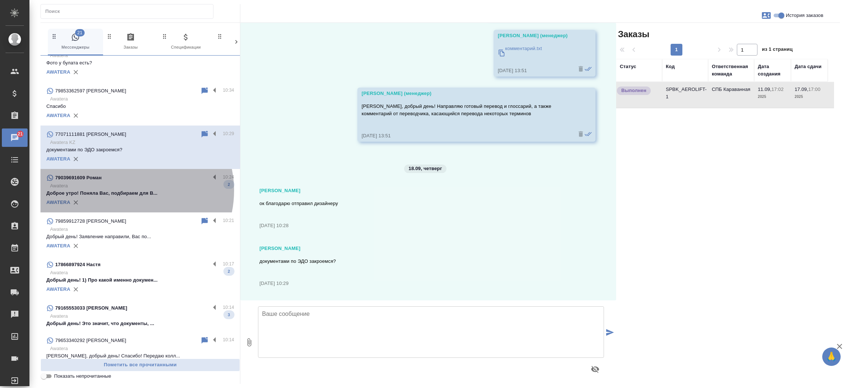
click at [127, 191] on p "Доброе утро! Поняла Вас, подбираем для В..." at bounding box center [140, 193] width 188 height 7
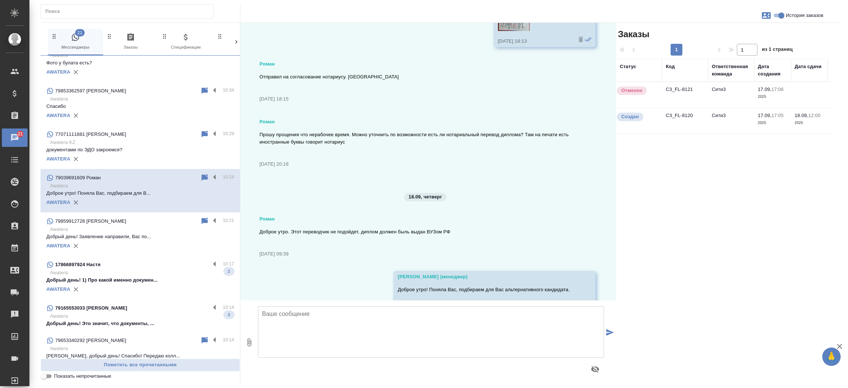
scroll to position [865, 0]
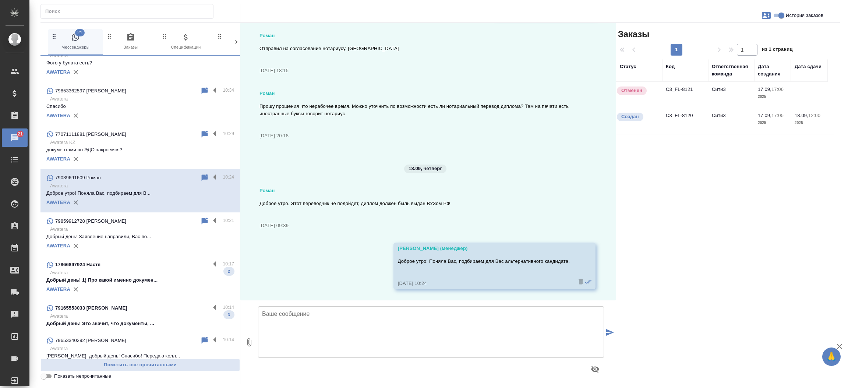
click at [112, 283] on p "Добрый день! 1) Про какой именно докумен..." at bounding box center [140, 279] width 188 height 7
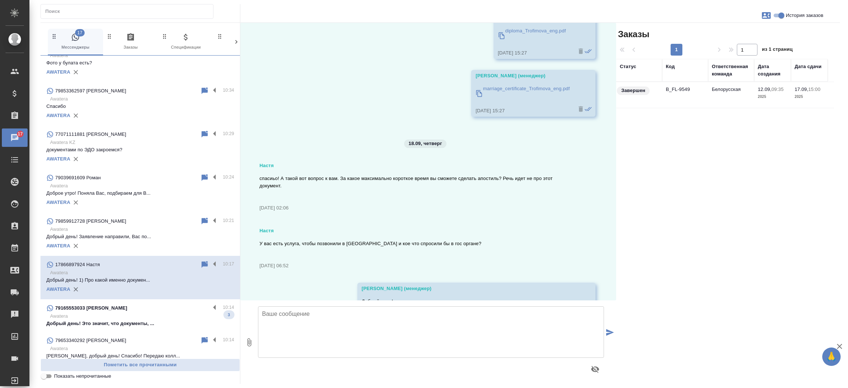
scroll to position [4298, 0]
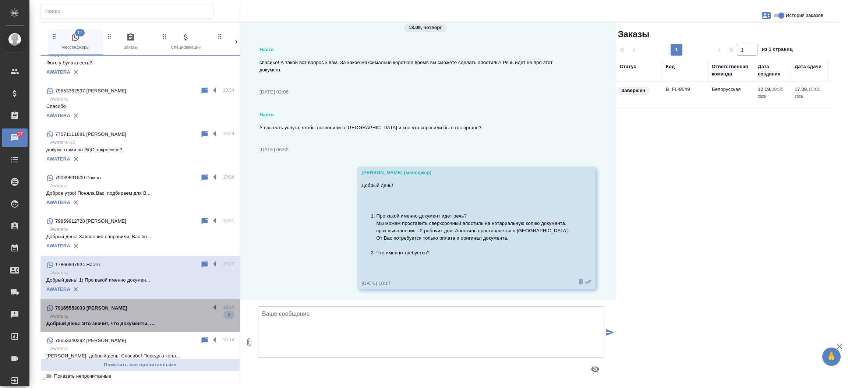
click at [142, 324] on p "Добрый день! Это значит, что документы, ..." at bounding box center [140, 323] width 188 height 7
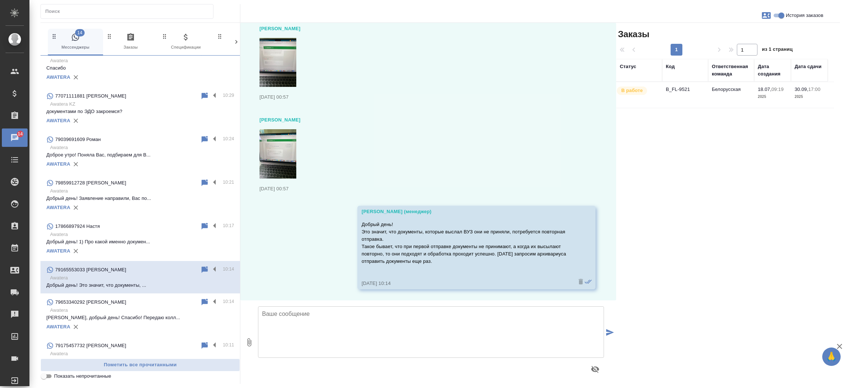
scroll to position [600, 0]
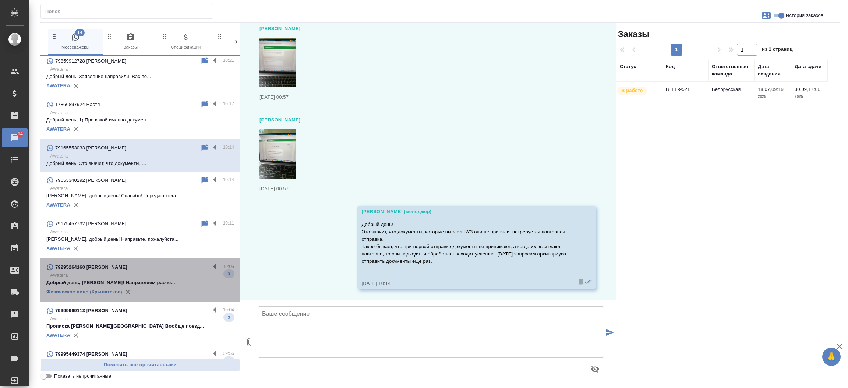
click at [145, 273] on p "Awatera" at bounding box center [142, 275] width 184 height 7
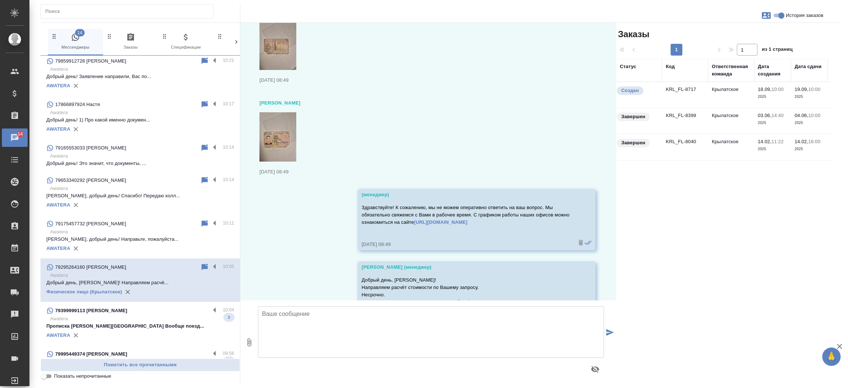
scroll to position [2531, 0]
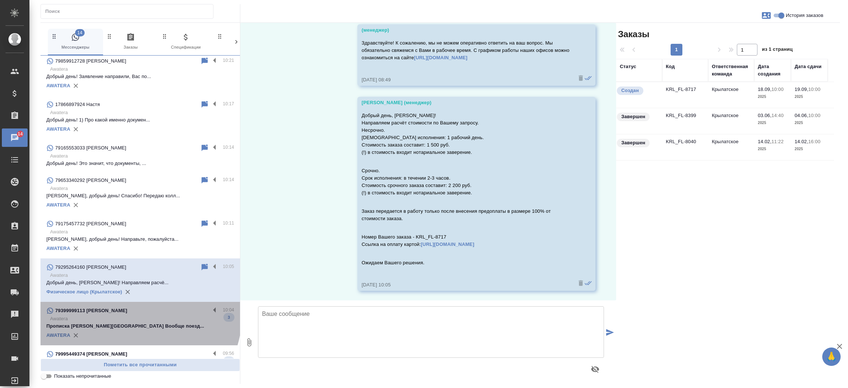
click at [139, 315] on p "Awatera" at bounding box center [142, 318] width 184 height 7
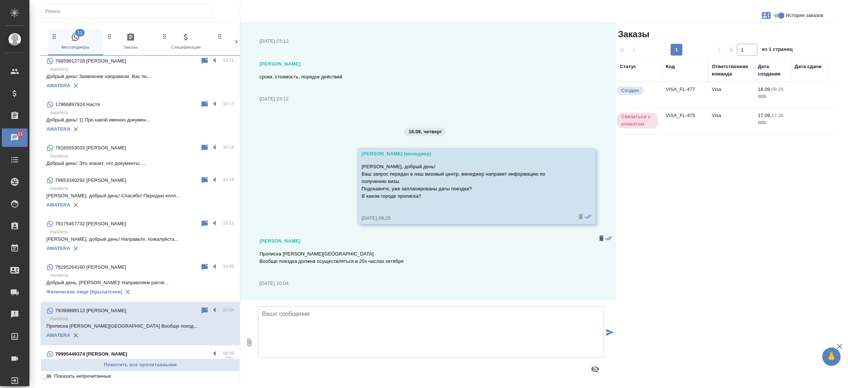
scroll to position [54, 0]
click at [673, 92] on td "VISA_FL-477" at bounding box center [685, 95] width 46 height 26
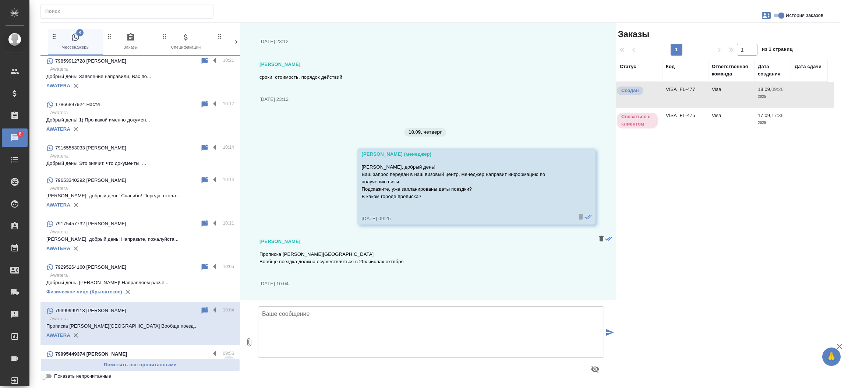
click at [673, 92] on td "VISA_FL-477" at bounding box center [685, 95] width 46 height 26
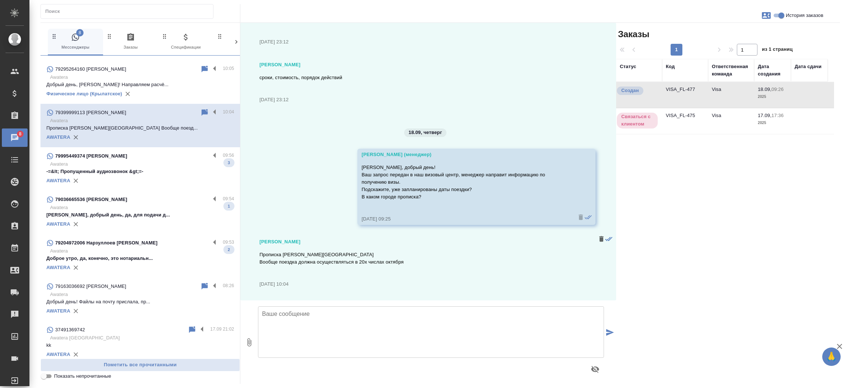
scroll to position [816, 0]
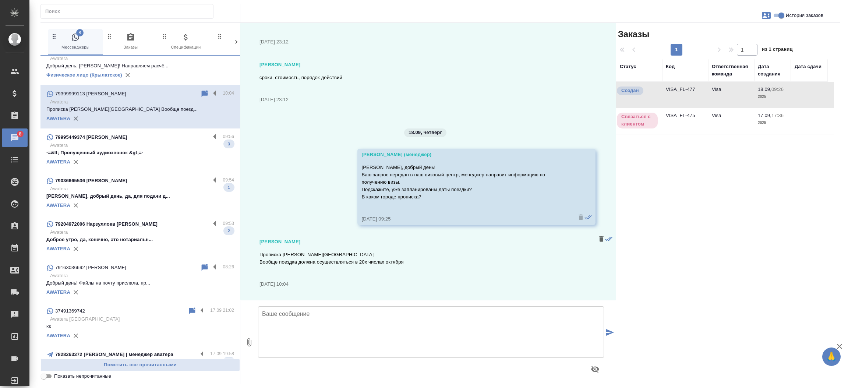
click at [127, 138] on p "79995449374 [PERSON_NAME]" at bounding box center [91, 137] width 72 height 7
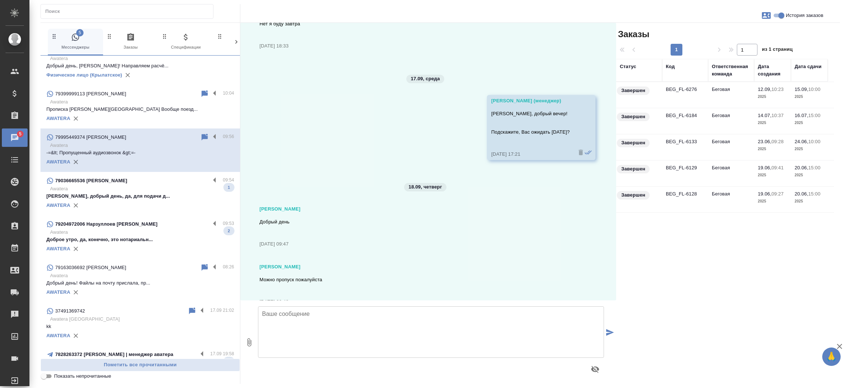
scroll to position [1582, 0]
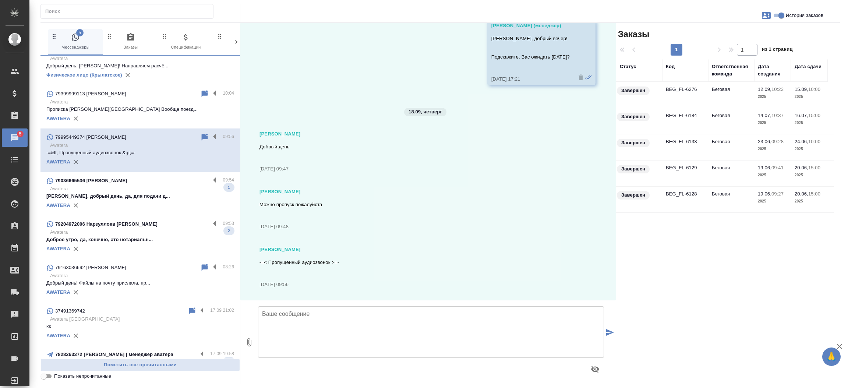
click at [159, 194] on p "[PERSON_NAME], добрый день, да, для подачи д..." at bounding box center [140, 196] width 188 height 7
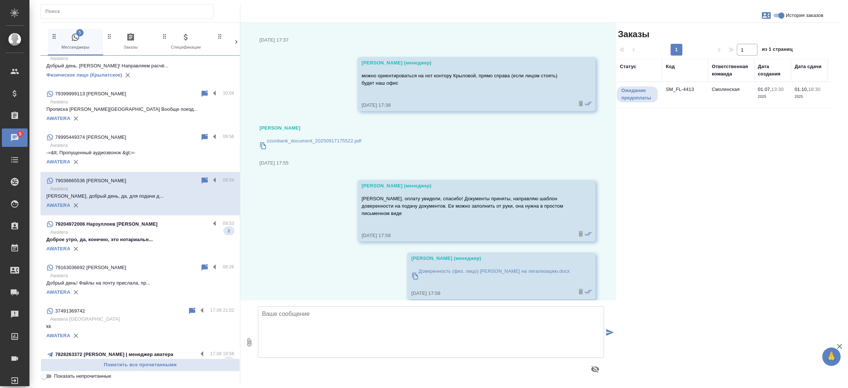
scroll to position [2970, 0]
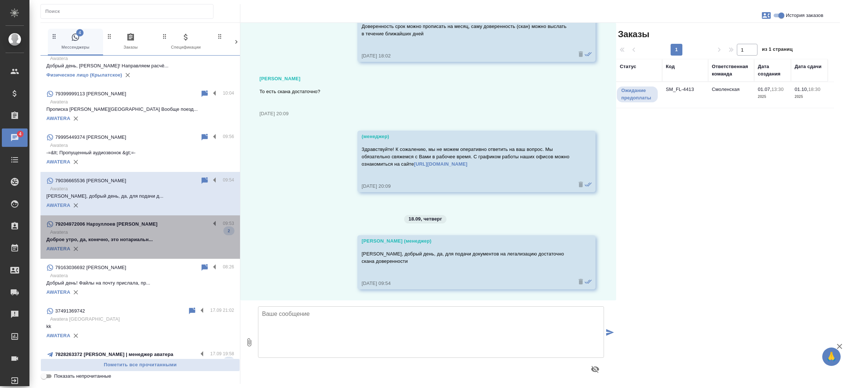
click at [153, 225] on p "79204972006 Нарзуллоев [PERSON_NAME]" at bounding box center [106, 223] width 102 height 7
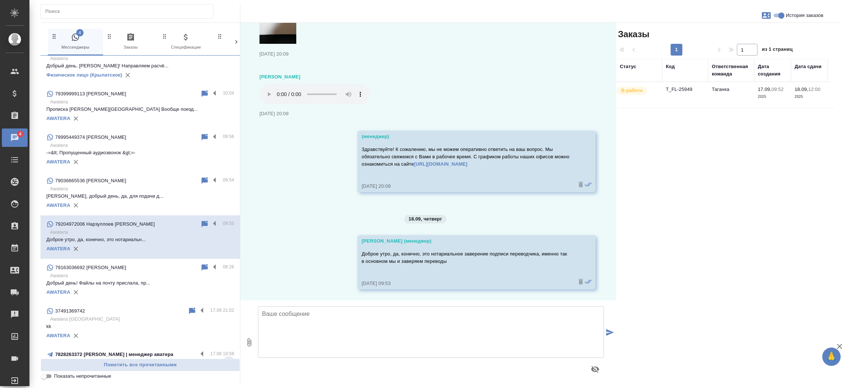
scroll to position [631, 0]
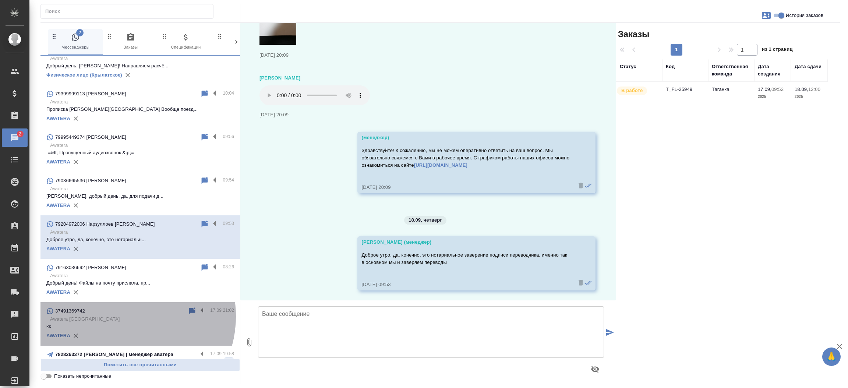
click at [123, 315] on p "Awatera [GEOGRAPHIC_DATA]" at bounding box center [142, 318] width 184 height 7
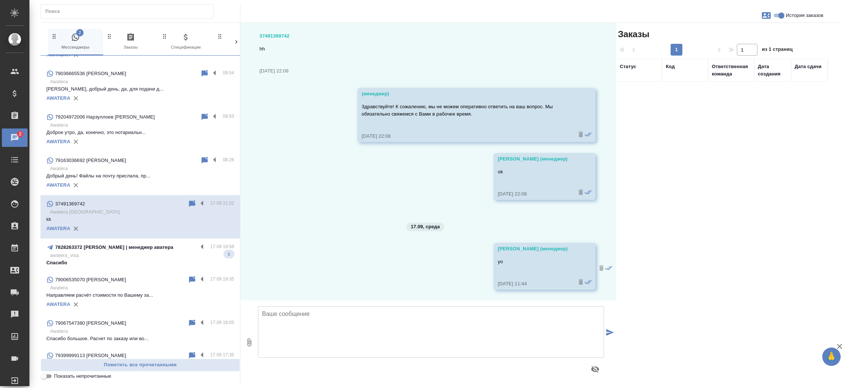
scroll to position [942, 0]
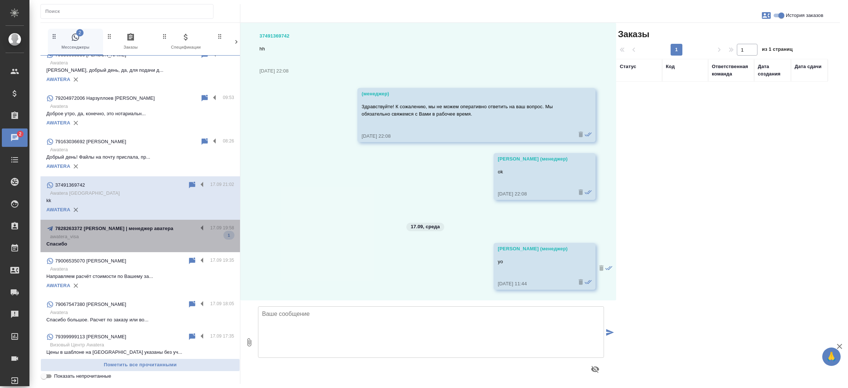
click at [141, 234] on p "awatera_visa" at bounding box center [142, 236] width 184 height 7
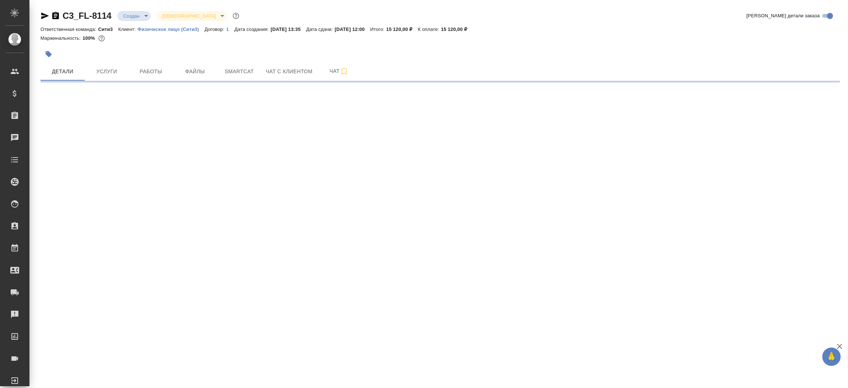
click at [44, 14] on icon "button" at bounding box center [45, 16] width 8 height 7
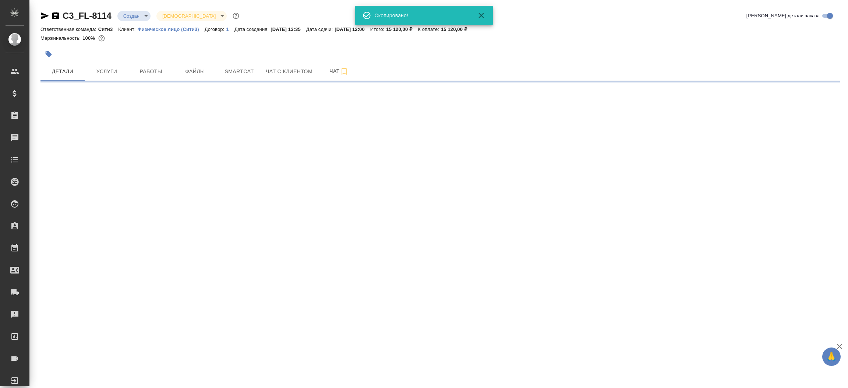
select select "RU"
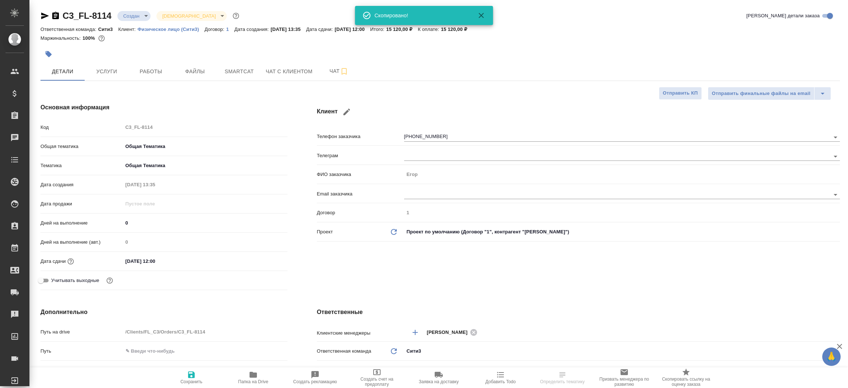
type textarea "x"
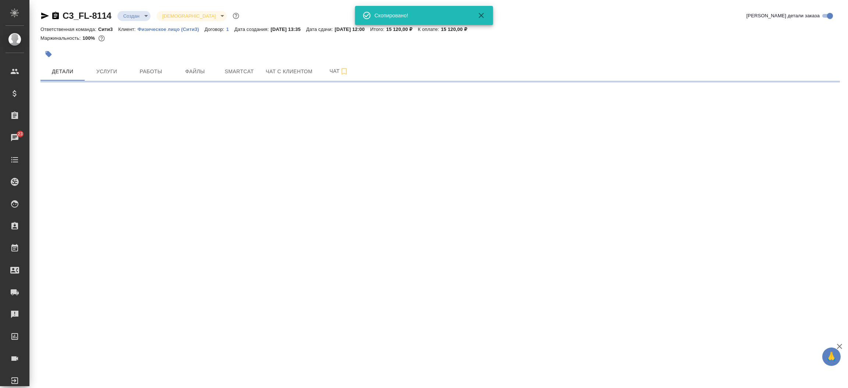
select select "RU"
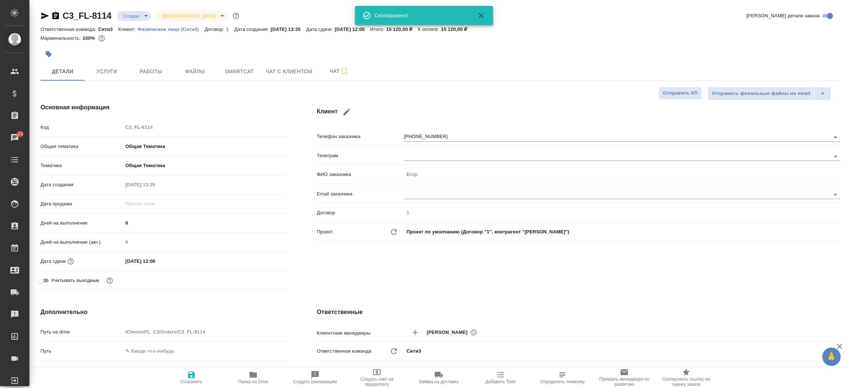
type textarea "x"
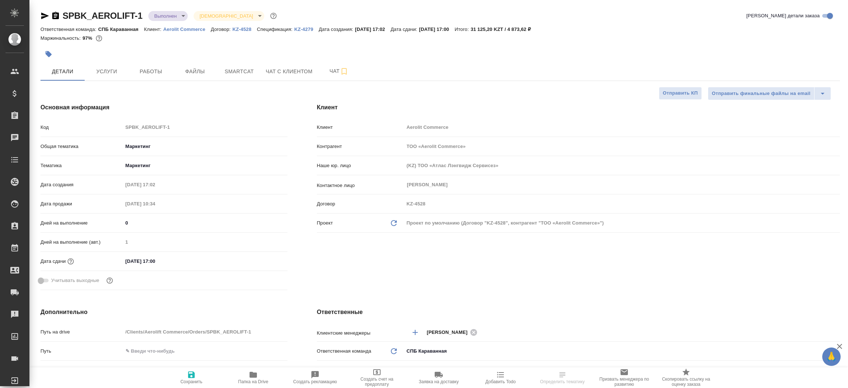
select select "RU"
type textarea "x"
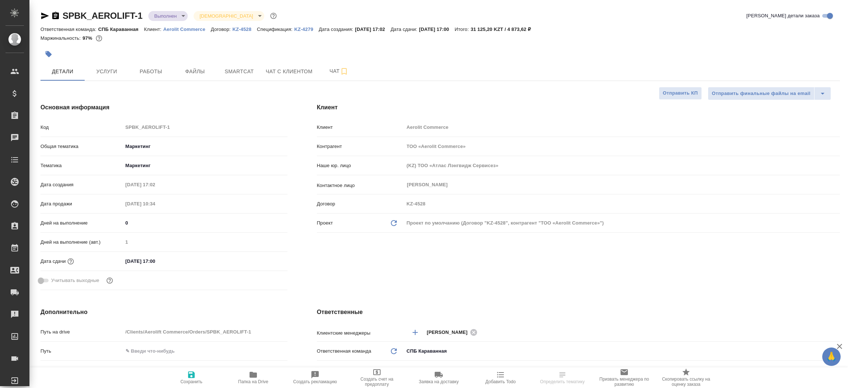
type textarea "x"
click at [41, 20] on icon "button" at bounding box center [44, 15] width 9 height 9
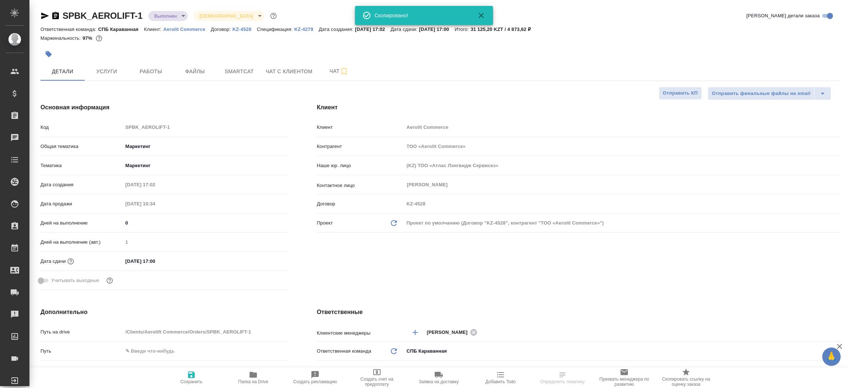
type textarea "x"
select select "RU"
type textarea "x"
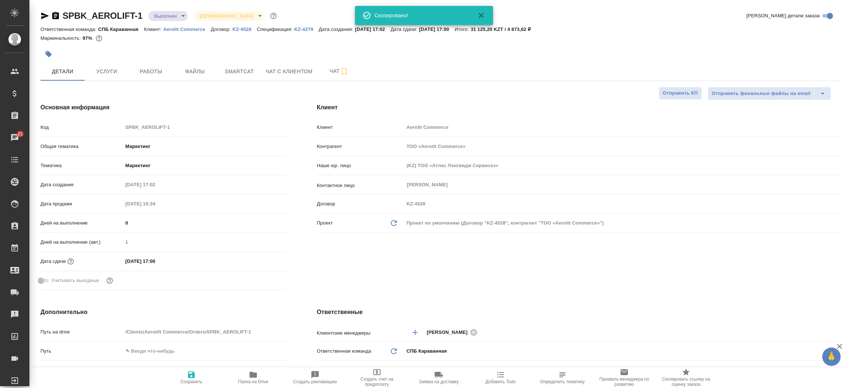
type textarea "x"
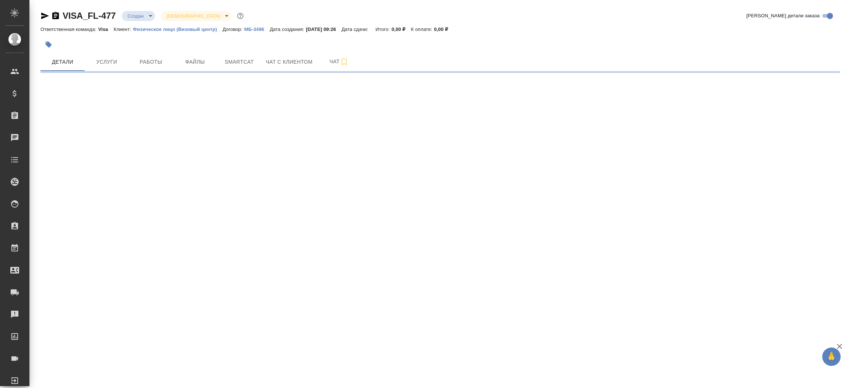
select select "RU"
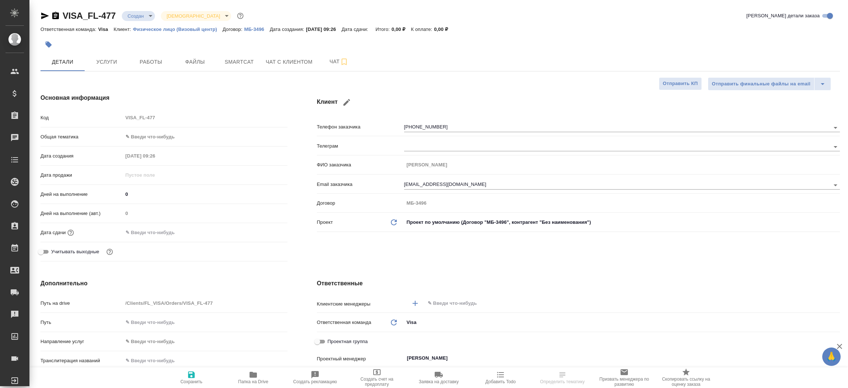
type textarea "x"
click at [42, 13] on icon "button" at bounding box center [45, 16] width 8 height 7
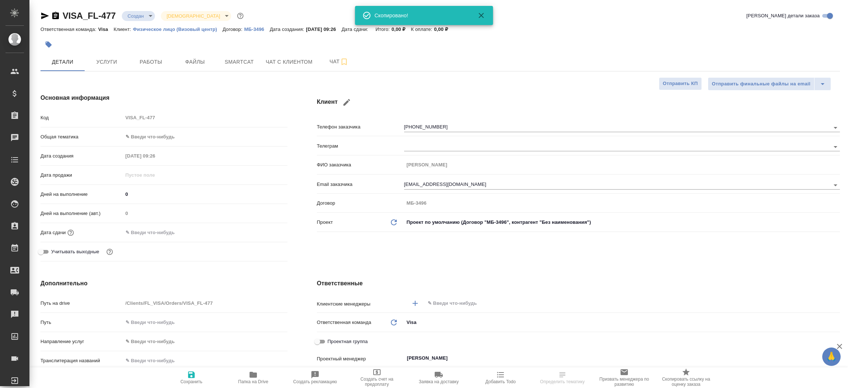
type textarea "x"
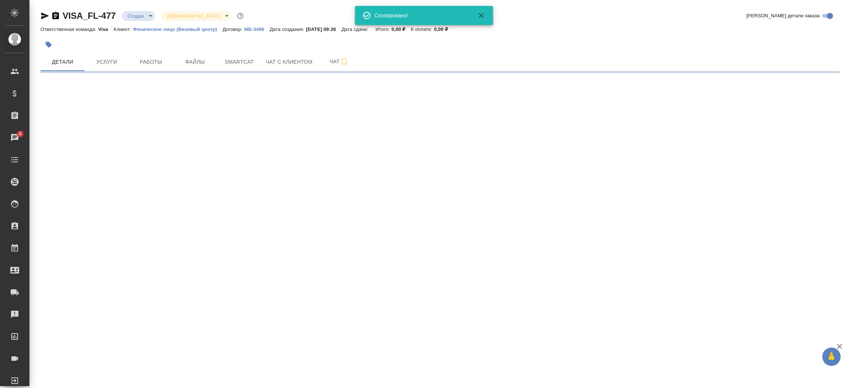
select select "RU"
